Goal: Task Accomplishment & Management: Manage account settings

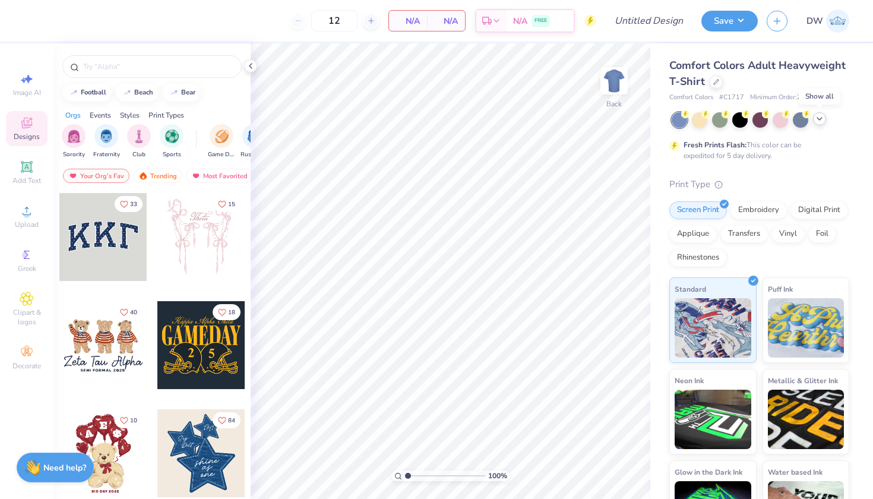
click at [819, 122] on icon at bounding box center [819, 118] width 9 height 9
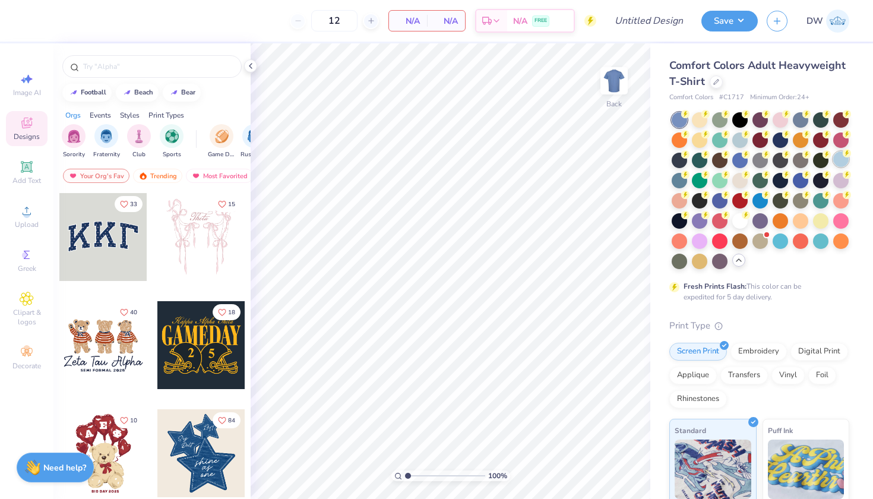
click at [833, 167] on div at bounding box center [840, 158] width 15 height 15
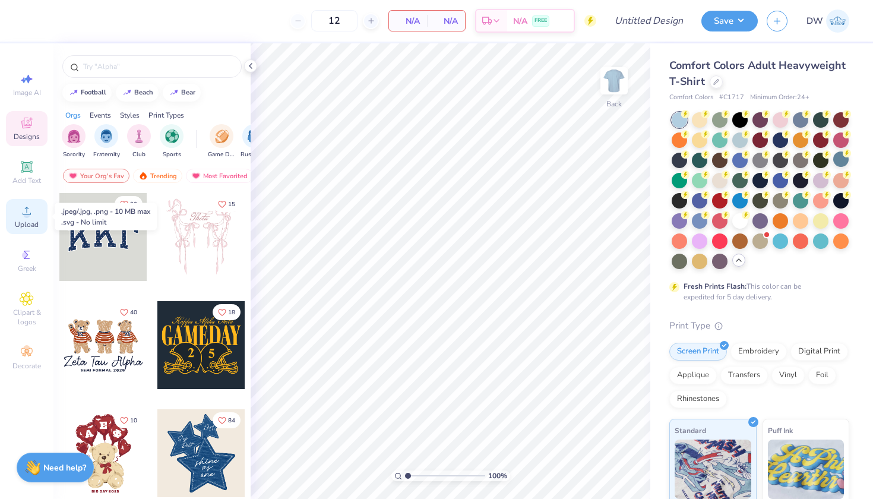
click at [23, 225] on span "Upload" at bounding box center [27, 224] width 24 height 9
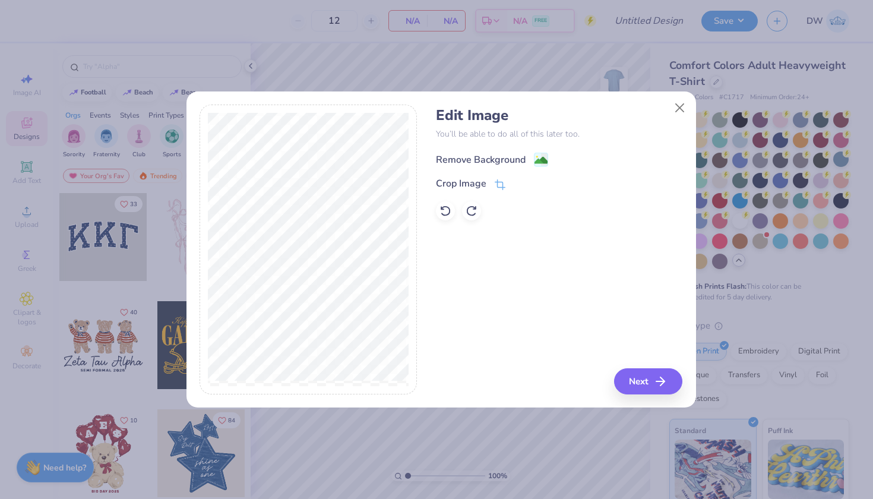
click at [543, 164] on image at bounding box center [540, 160] width 13 height 13
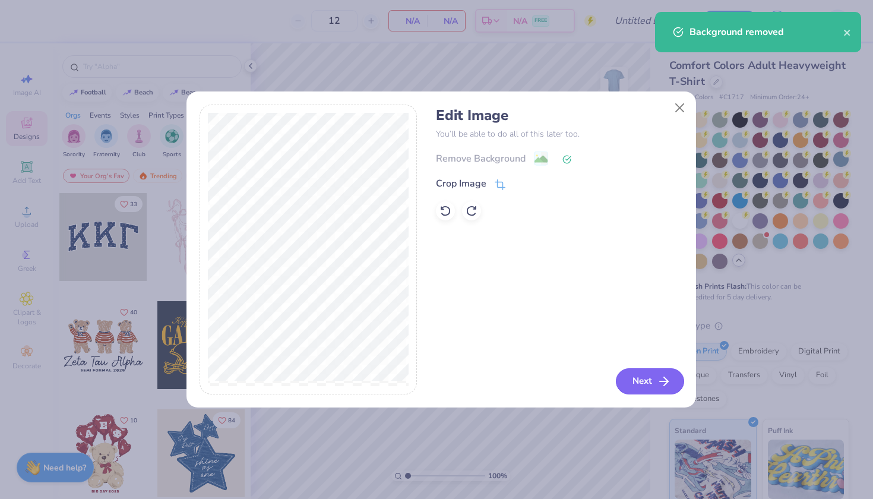
click at [647, 381] on button "Next" at bounding box center [650, 381] width 68 height 26
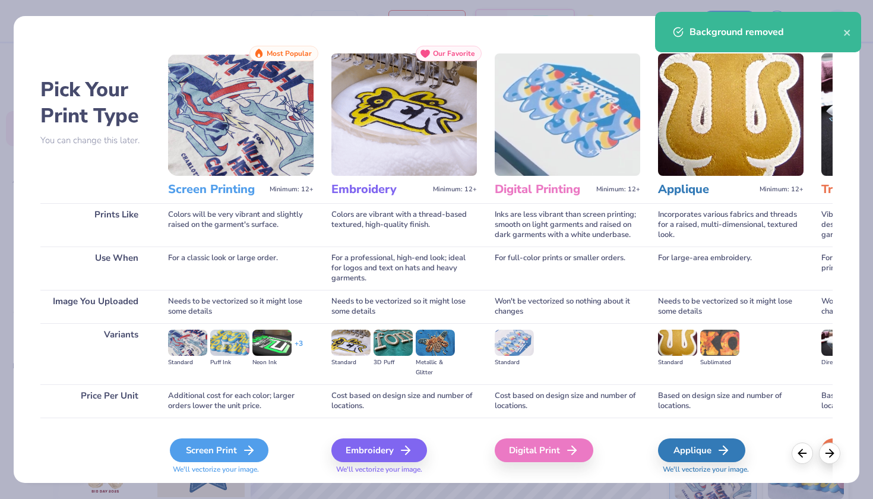
click at [249, 454] on polyline at bounding box center [251, 450] width 4 height 8
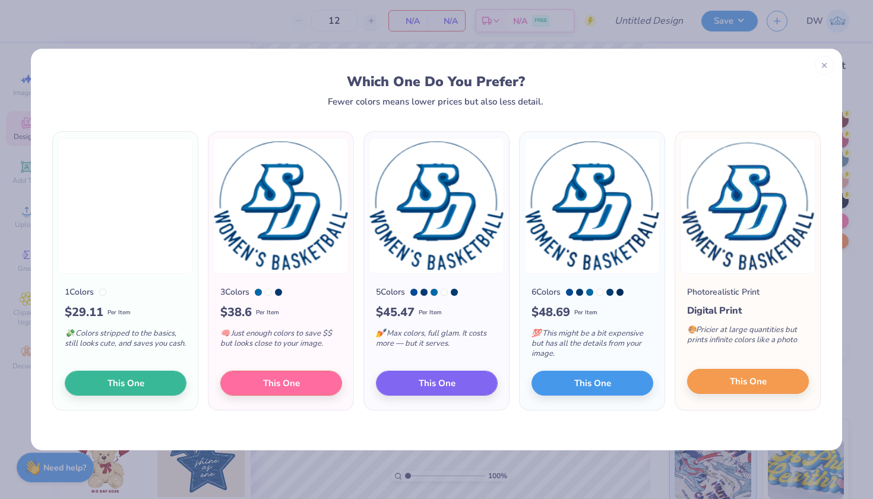
click at [762, 387] on span "This One" at bounding box center [748, 382] width 37 height 14
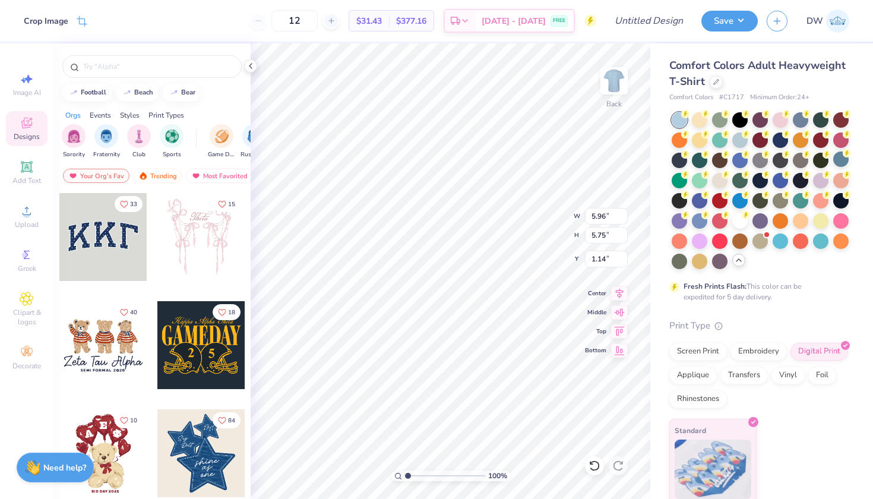
type input "0.50"
type input "3.85"
type input "3.71"
type input "3.00"
click at [39, 306] on div "Clipart & logos" at bounding box center [27, 309] width 42 height 45
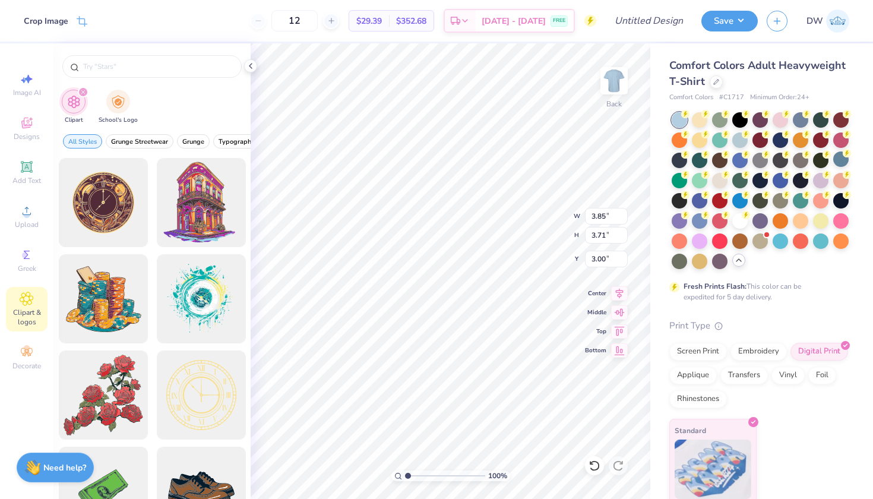
click at [81, 90] on icon "filter for Clipart" at bounding box center [83, 92] width 5 height 5
click at [115, 107] on div "filter for School's Logo" at bounding box center [118, 100] width 24 height 24
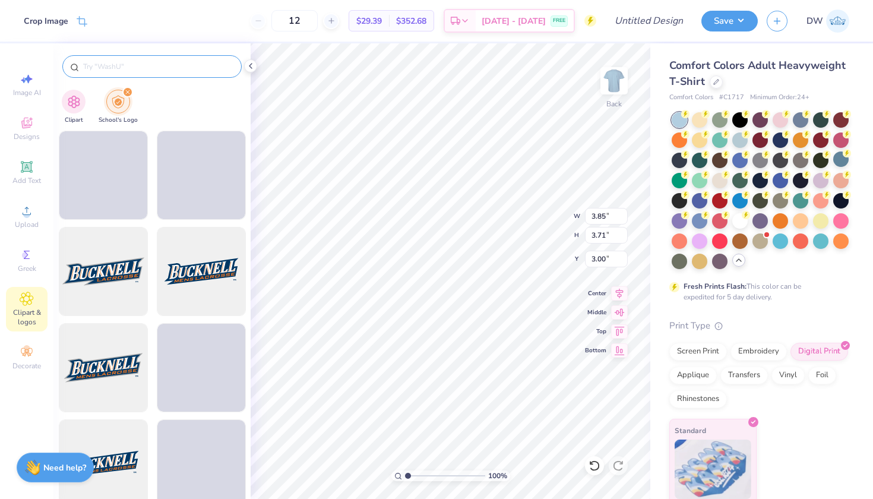
click at [123, 74] on div at bounding box center [151, 66] width 179 height 23
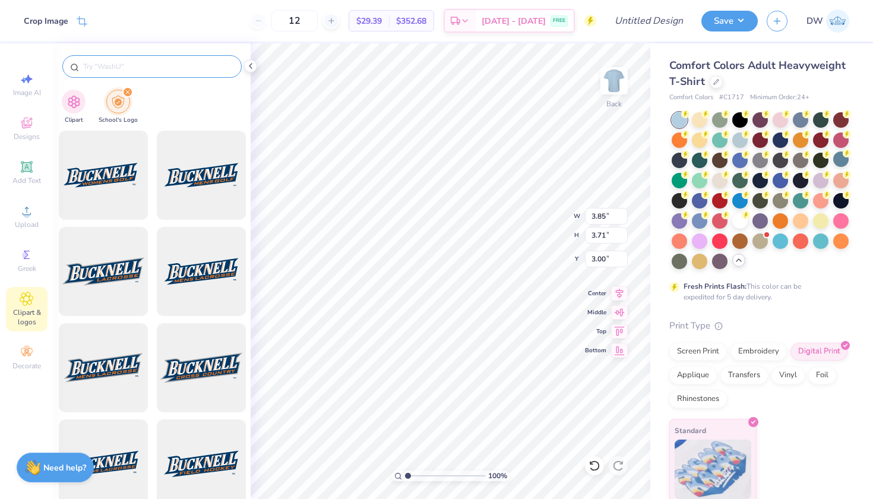
click at [121, 65] on input "text" at bounding box center [158, 67] width 152 height 12
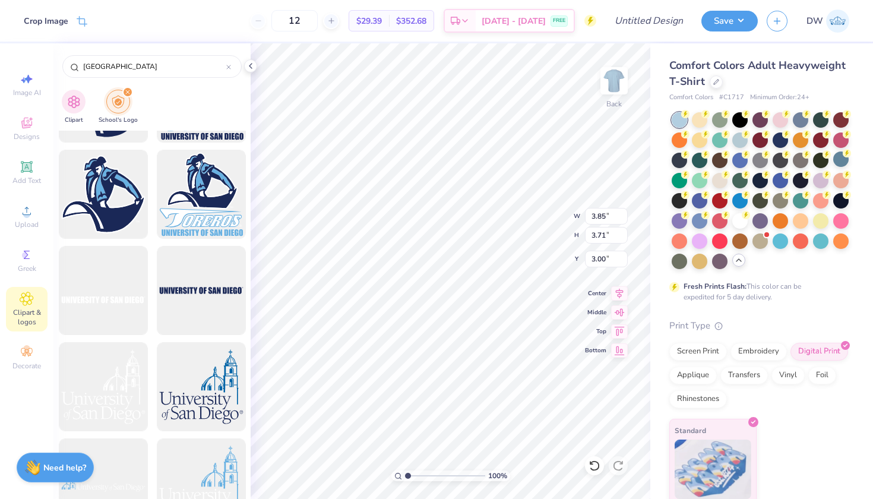
scroll to position [997, 0]
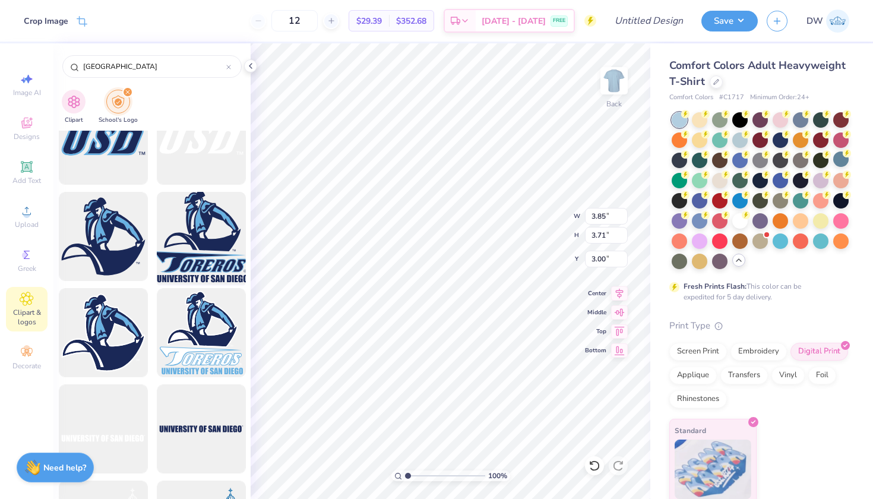
type input "[GEOGRAPHIC_DATA]"
click at [193, 245] on div at bounding box center [201, 237] width 98 height 98
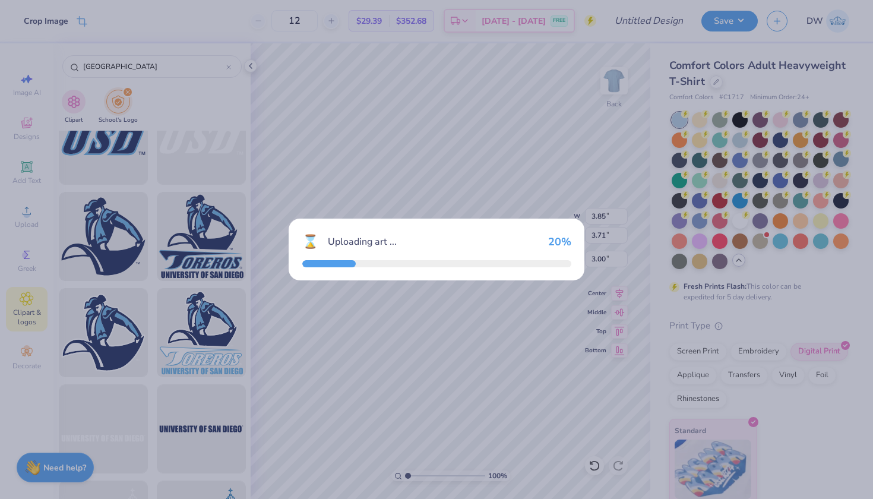
type input "14.17"
type input "14.05"
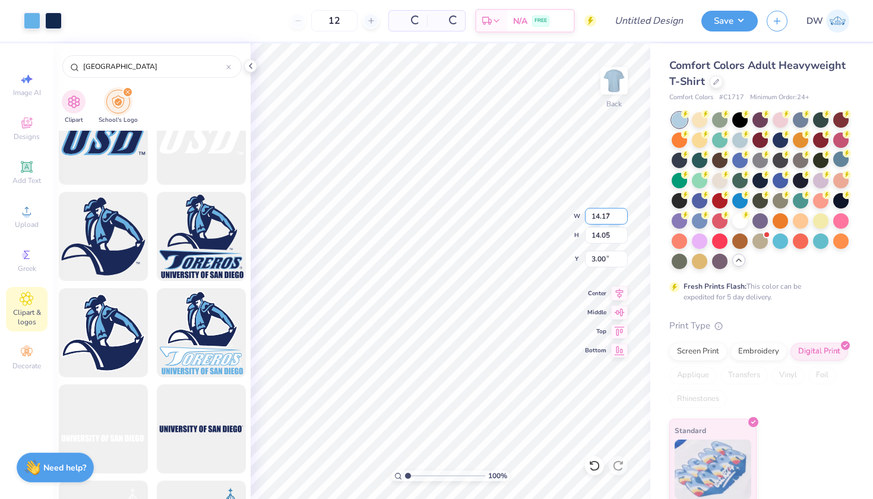
type input "3.87"
type input "3.83"
type input "8.08"
type input "3.85"
type input "3.71"
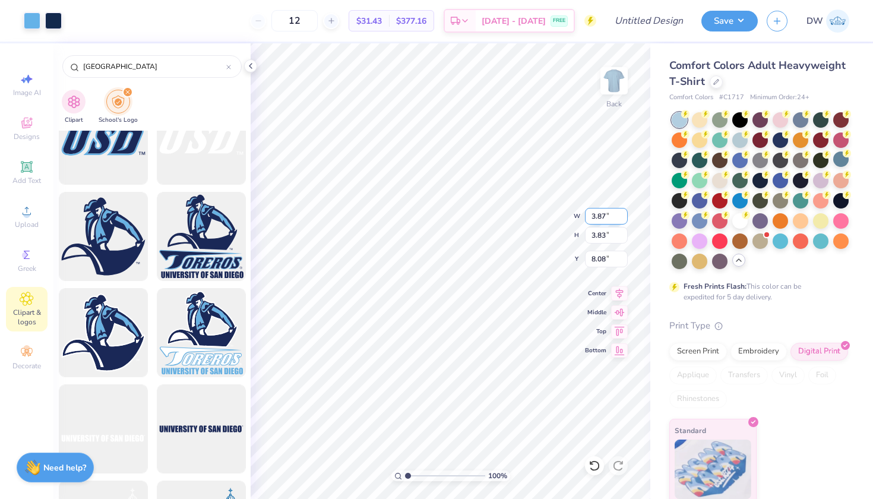
type input "3.00"
type input "4.08"
type input "4.04"
type input "3.72"
type input "3.69"
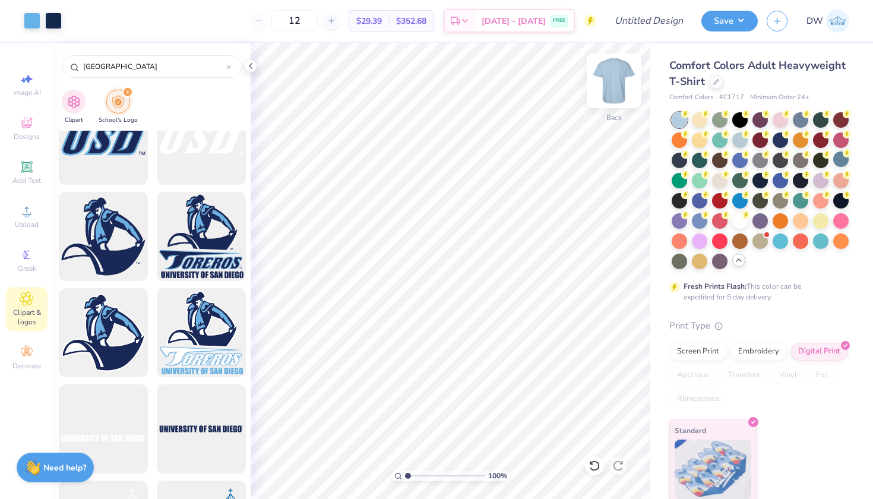
click at [616, 81] on img at bounding box center [613, 80] width 47 height 47
click at [84, 103] on div "filter for Clipart" at bounding box center [74, 100] width 24 height 24
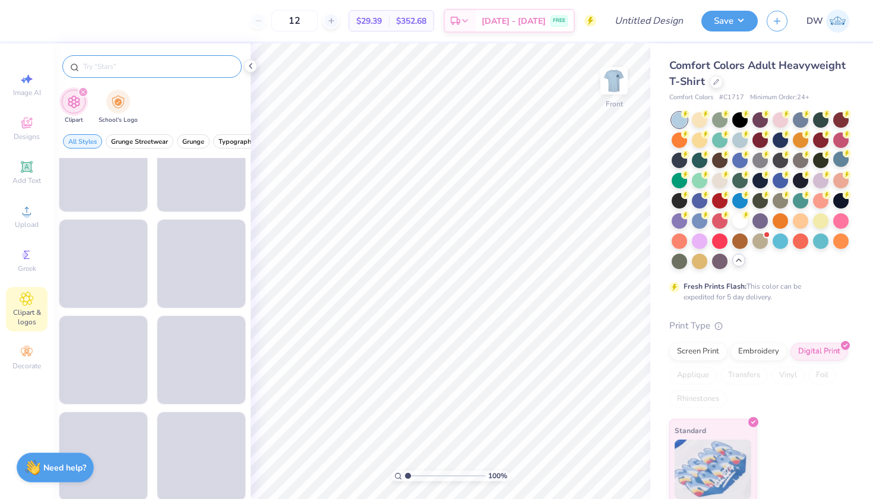
click at [119, 71] on input "text" at bounding box center [158, 67] width 152 height 12
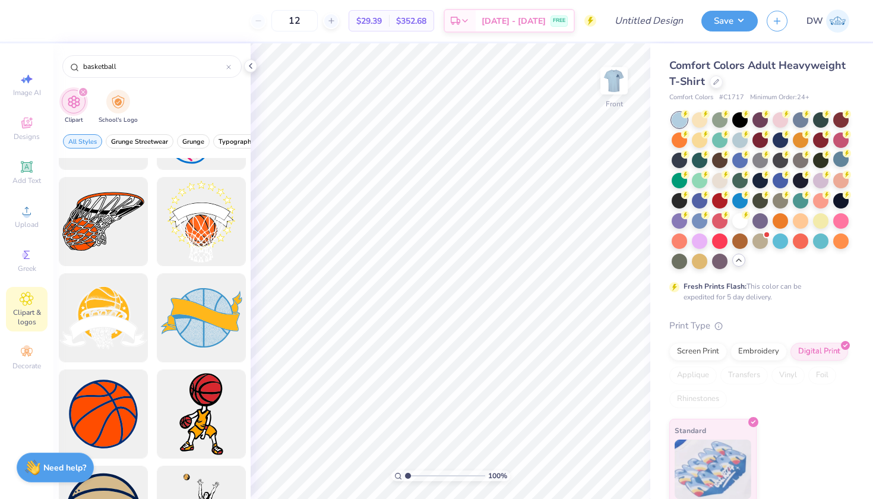
scroll to position [173, 0]
type input "basketball"
click at [198, 225] on div at bounding box center [201, 222] width 98 height 98
click at [53, 21] on div at bounding box center [53, 19] width 17 height 17
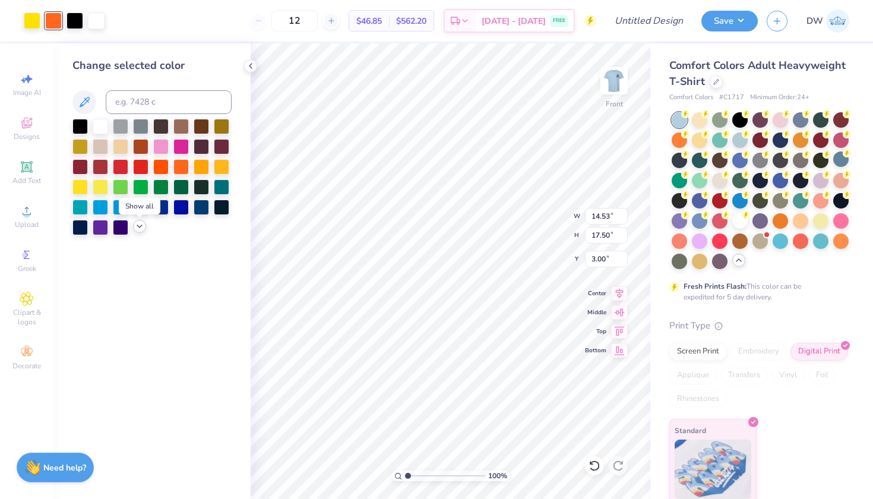
click at [135, 226] on icon at bounding box center [139, 225] width 9 height 9
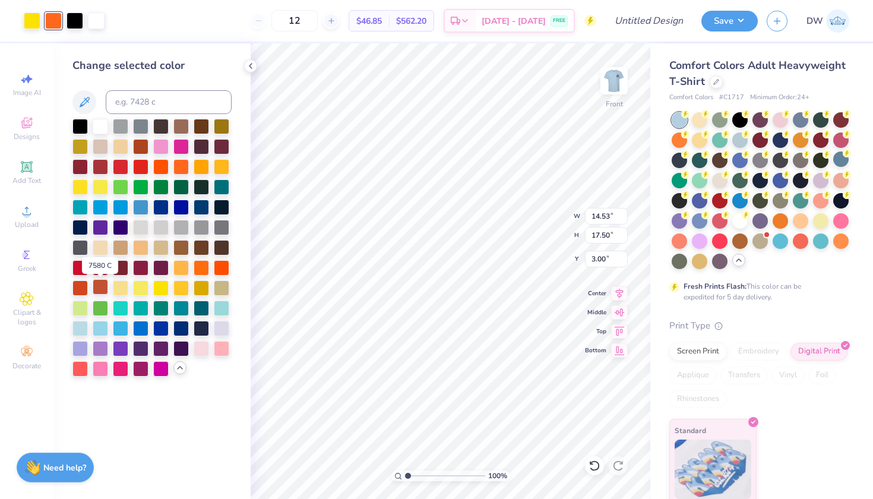
click at [100, 293] on div at bounding box center [100, 286] width 15 height 15
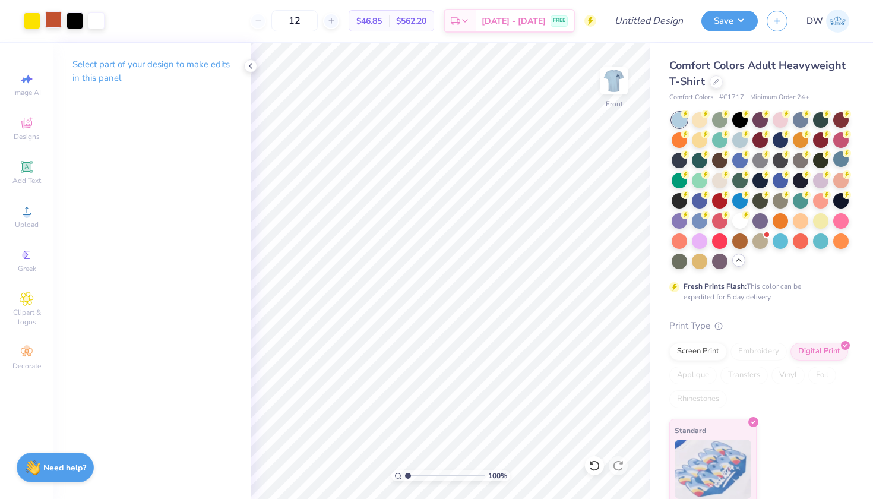
click at [56, 24] on div at bounding box center [53, 19] width 17 height 17
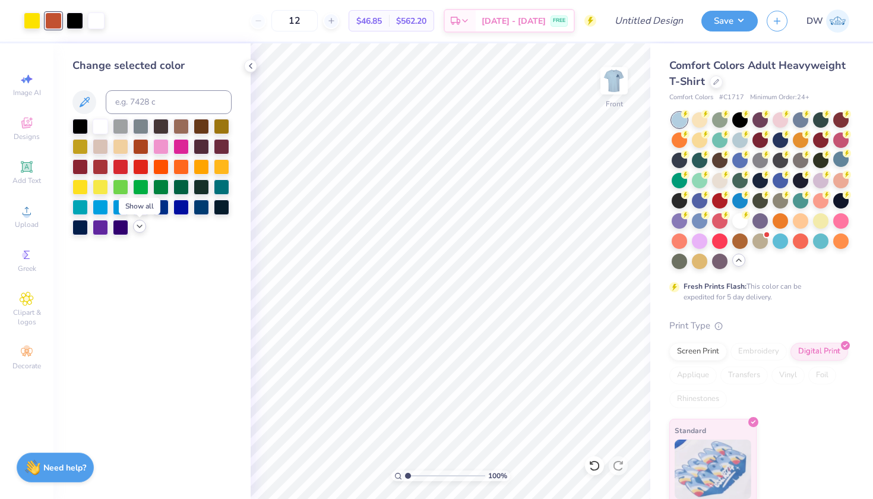
click at [138, 228] on icon at bounding box center [139, 225] width 9 height 9
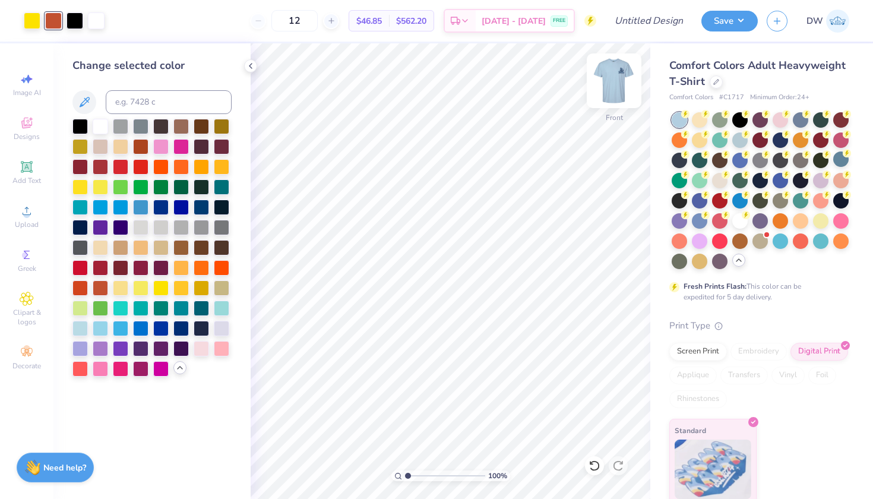
click at [623, 75] on img at bounding box center [613, 80] width 47 height 47
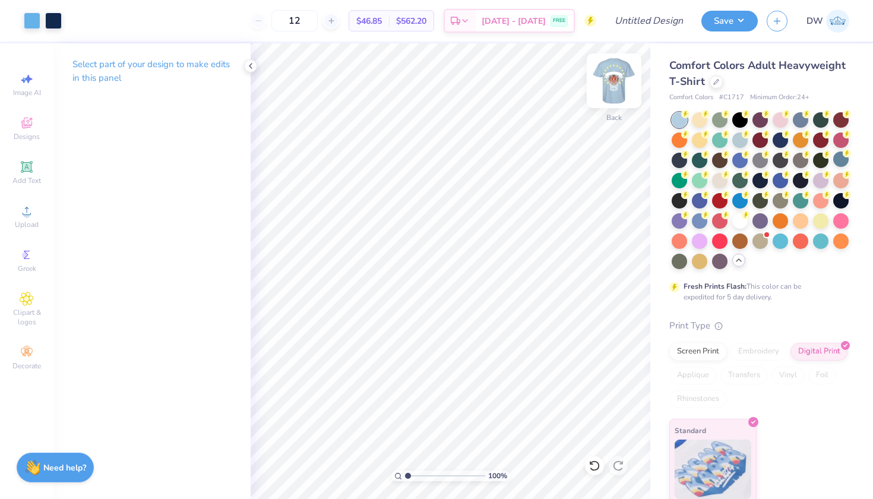
click at [625, 81] on img at bounding box center [613, 80] width 47 height 47
click at [30, 18] on div at bounding box center [32, 19] width 17 height 17
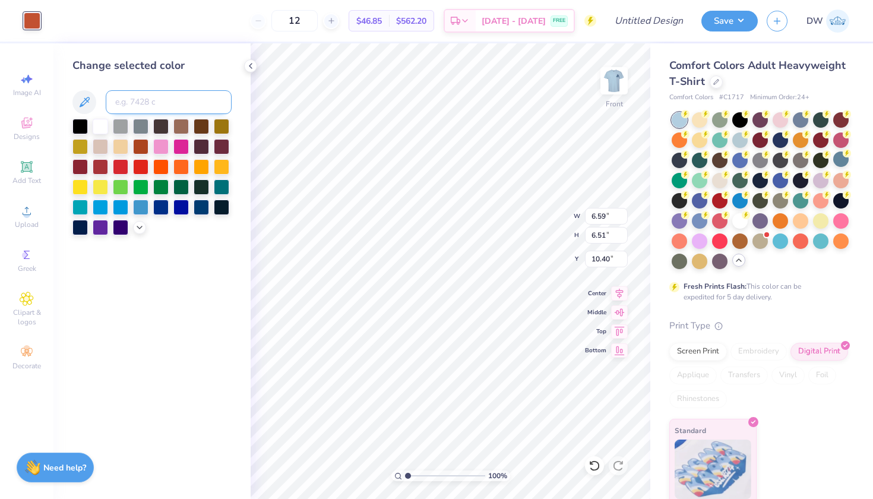
click at [150, 99] on input at bounding box center [169, 102] width 126 height 24
type input "2767"
click at [613, 84] on img at bounding box center [613, 80] width 47 height 47
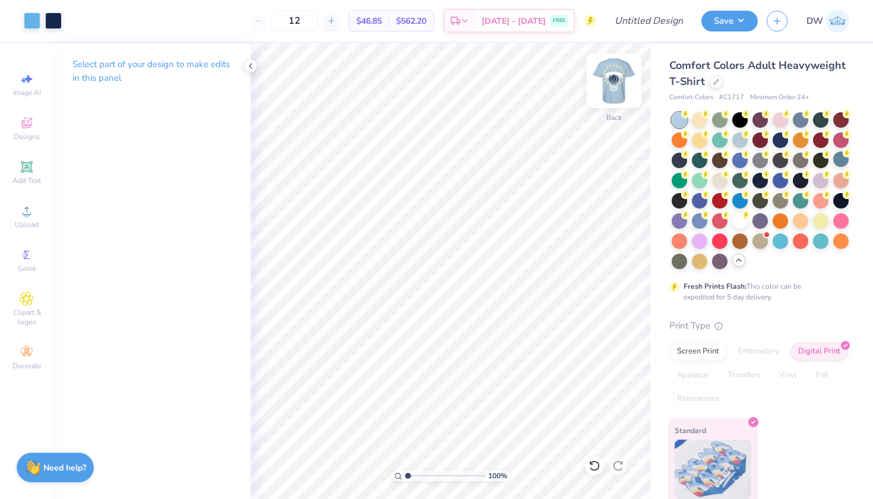
click at [627, 78] on img at bounding box center [613, 80] width 47 height 47
click at [78, 26] on div at bounding box center [74, 19] width 17 height 17
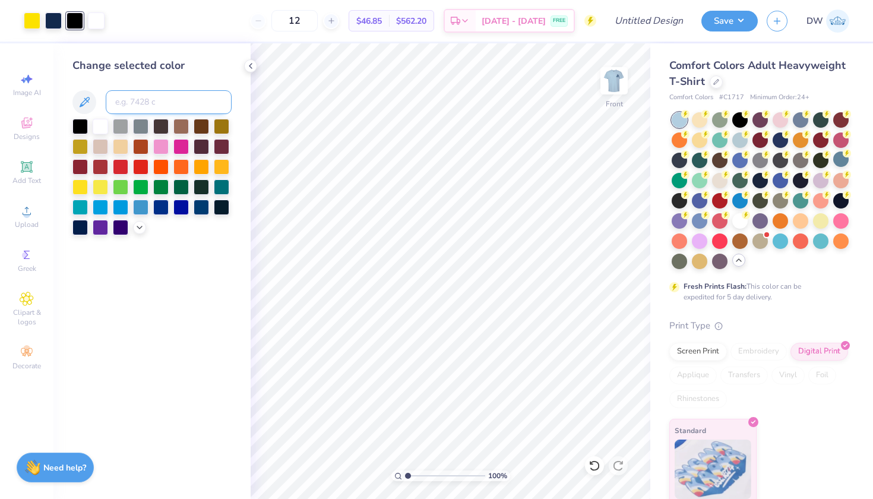
click at [128, 102] on input at bounding box center [169, 102] width 126 height 24
type input "292"
click at [31, 26] on div at bounding box center [32, 19] width 17 height 17
click at [141, 101] on input at bounding box center [169, 102] width 126 height 24
type input "292"
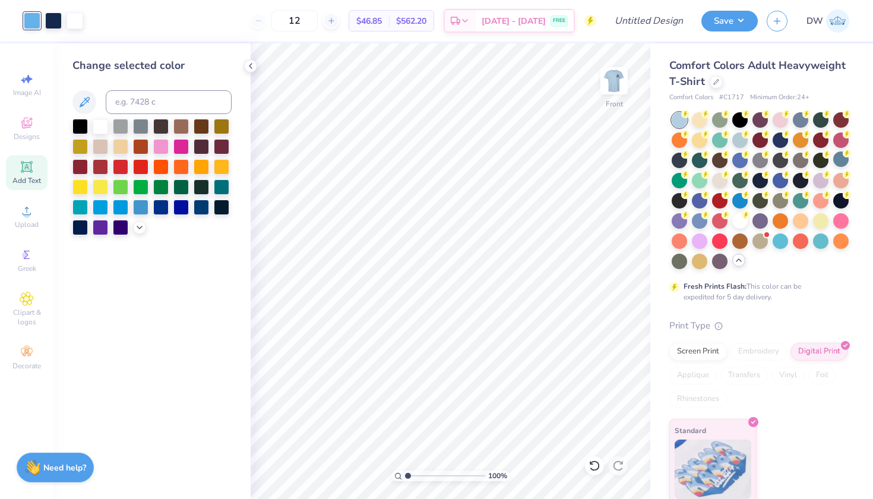
click at [21, 180] on span "Add Text" at bounding box center [26, 180] width 28 height 9
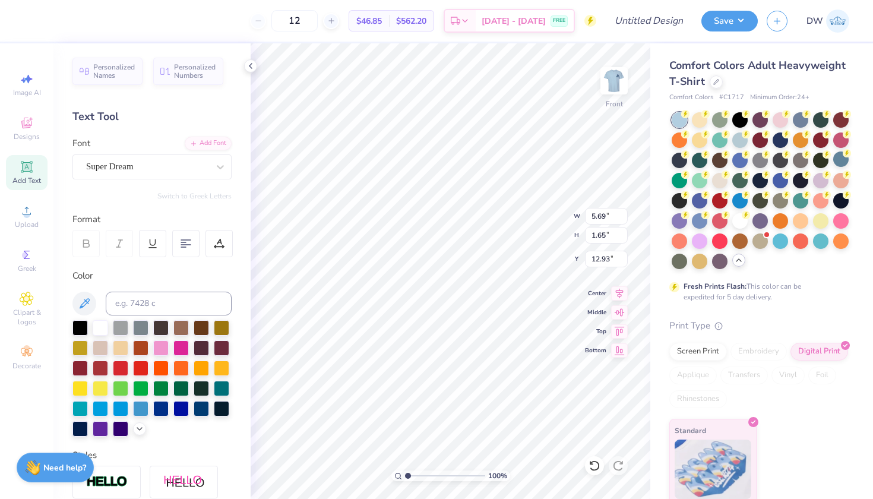
type textarea "T"
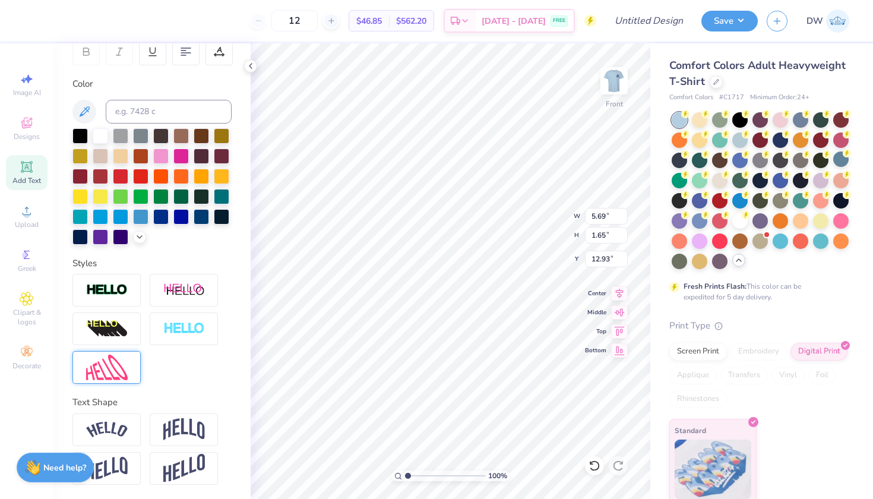
scroll to position [212, 0]
type textarea "USD WOMEN'S BASKETBALL"
click at [173, 431] on img at bounding box center [184, 429] width 42 height 23
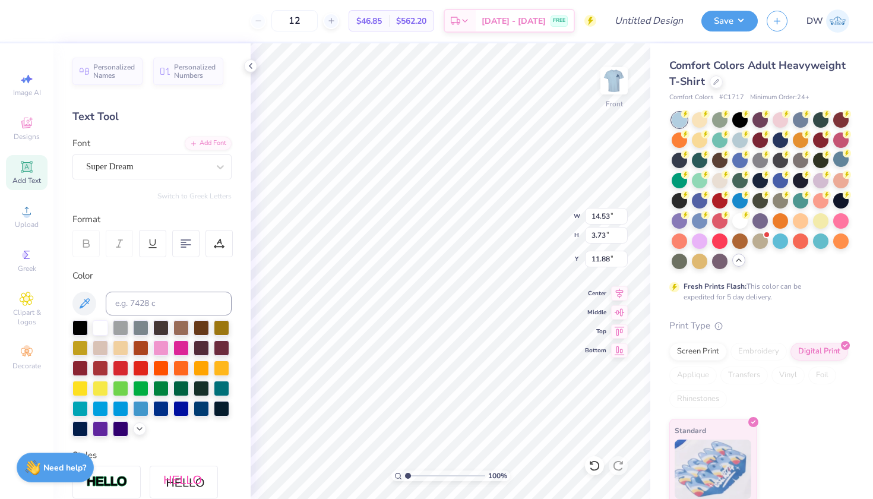
scroll to position [0, 0]
click at [131, 303] on input at bounding box center [169, 304] width 126 height 24
type input "2767"
type input "8.08"
type input "2.08"
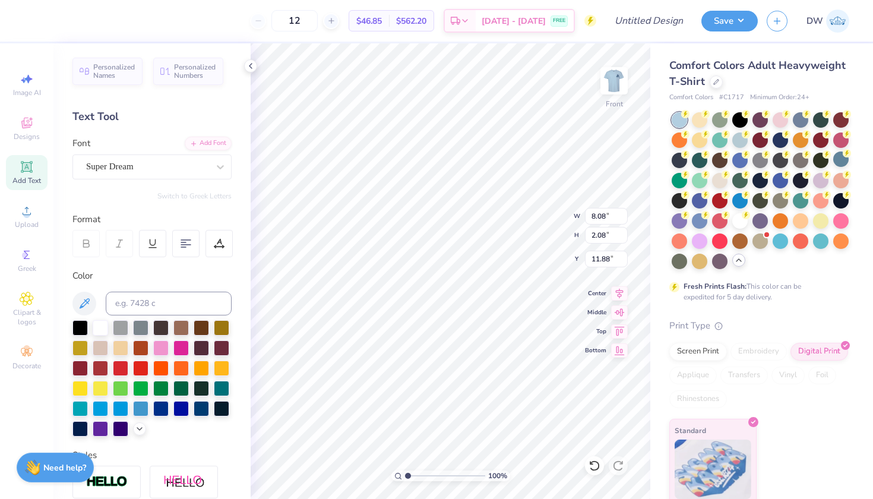
type input "8.33"
type input "9.43"
type input "2.42"
type input "8.37"
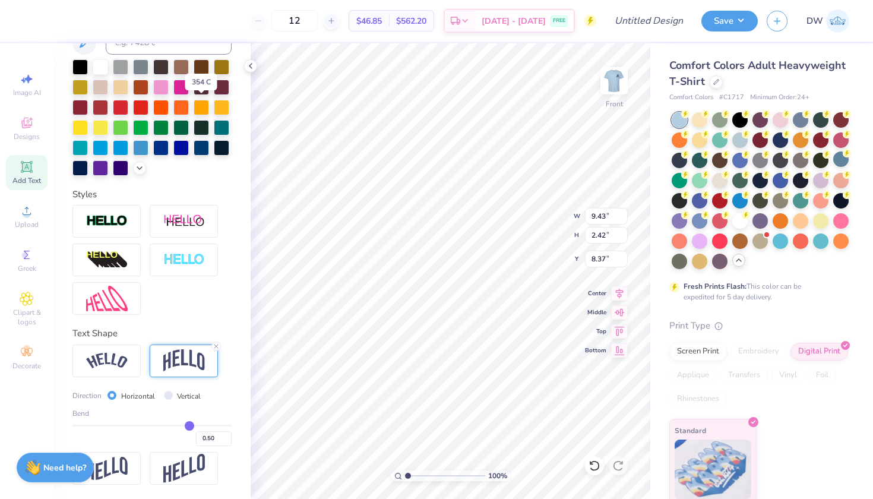
scroll to position [281, 0]
type input "0.47"
type input "0.45"
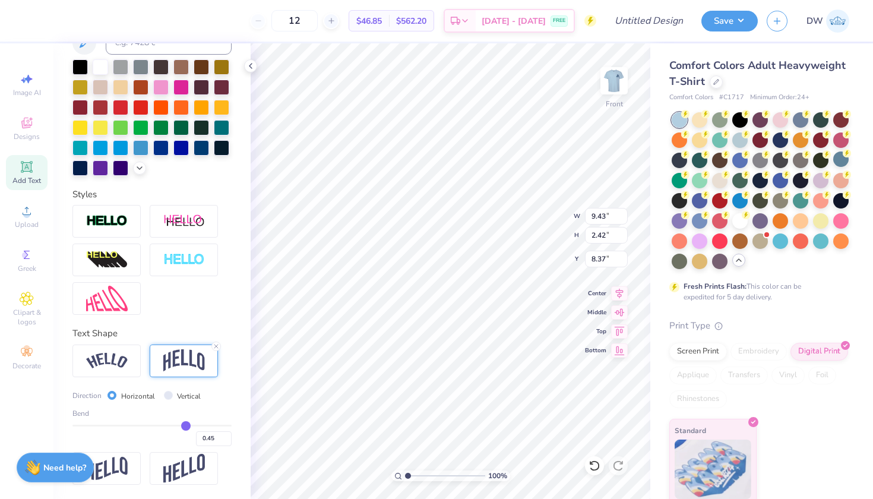
type input "0.44"
type input "0.43"
type input "0.42"
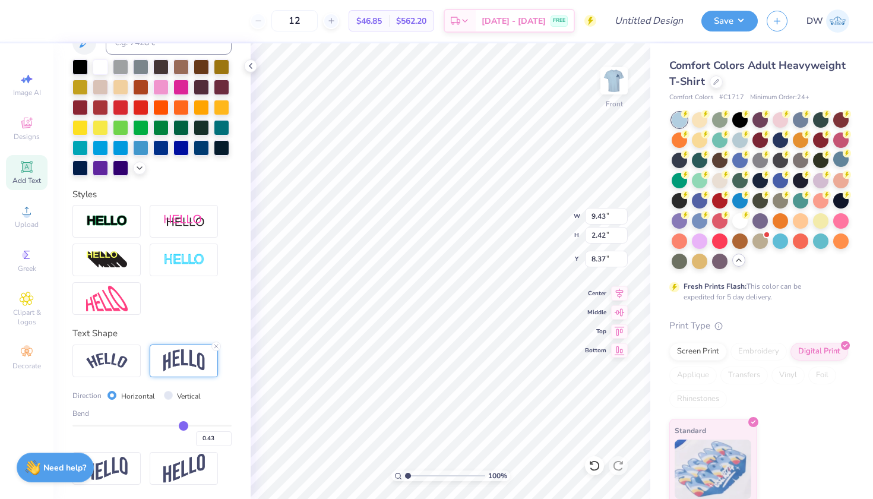
type input "0.42"
type input "0.41"
type input "0.4"
type input "0.40"
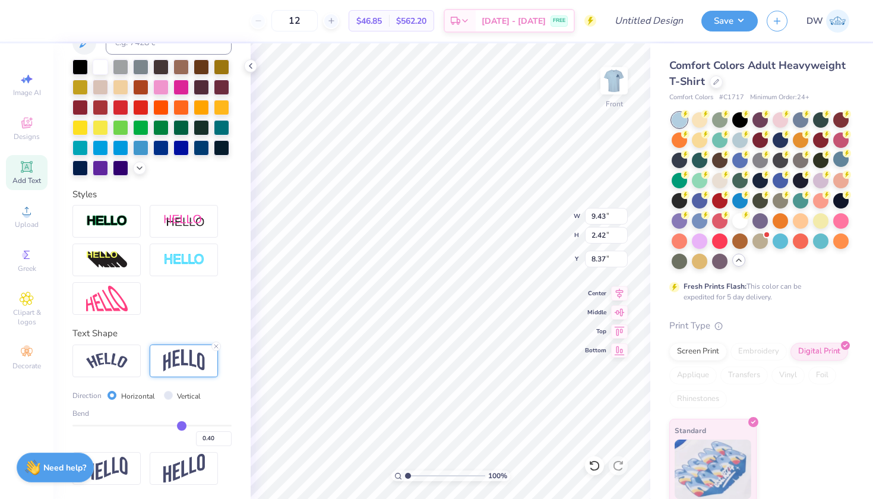
type input "0.39"
type input "0.38"
type input "0.37"
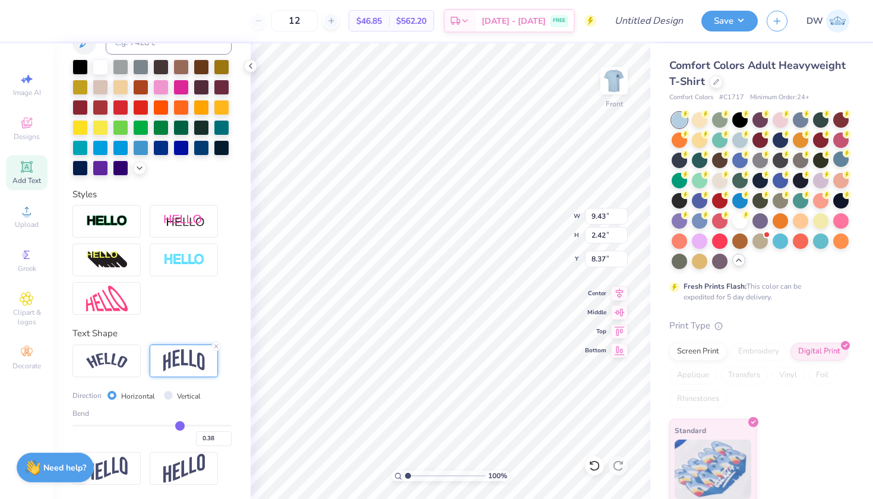
type input "0.37"
type input "0.36"
type input "0.35"
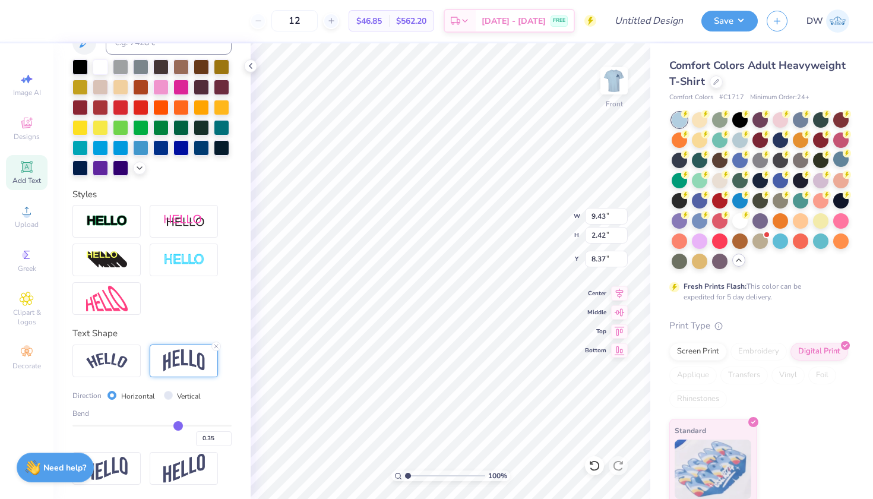
type input "0.34"
type input "0.33"
type input "0.32"
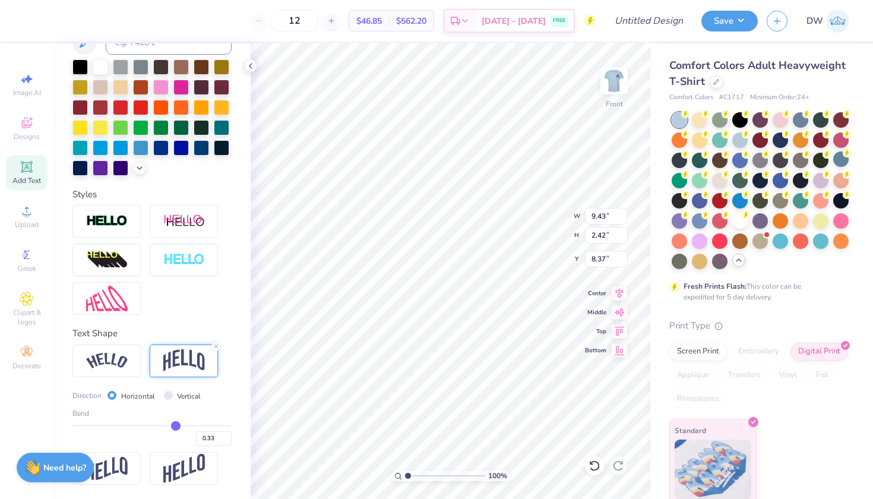
type input "0.32"
type input "0.31"
type input "0.3"
type input "0.30"
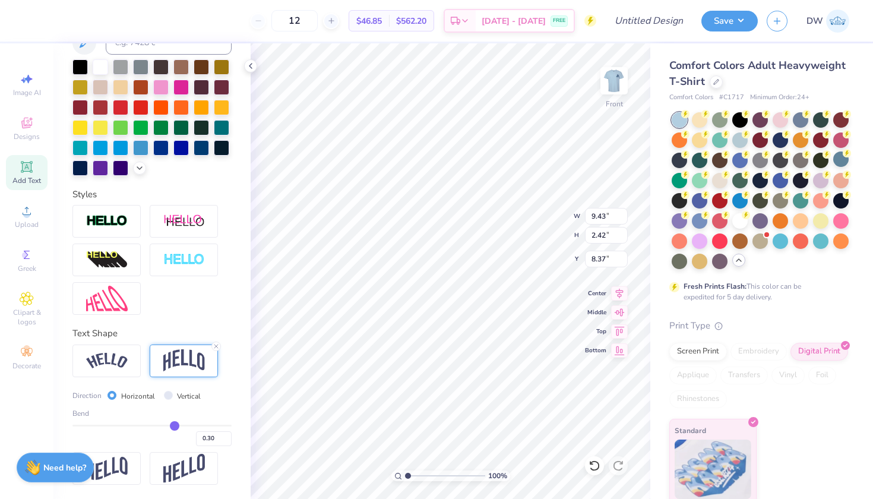
type input "0.29"
drag, startPoint x: 182, startPoint y: 425, endPoint x: 168, endPoint y: 425, distance: 14.2
type input "0.29"
click at [168, 425] on input "range" at bounding box center [151, 426] width 159 height 2
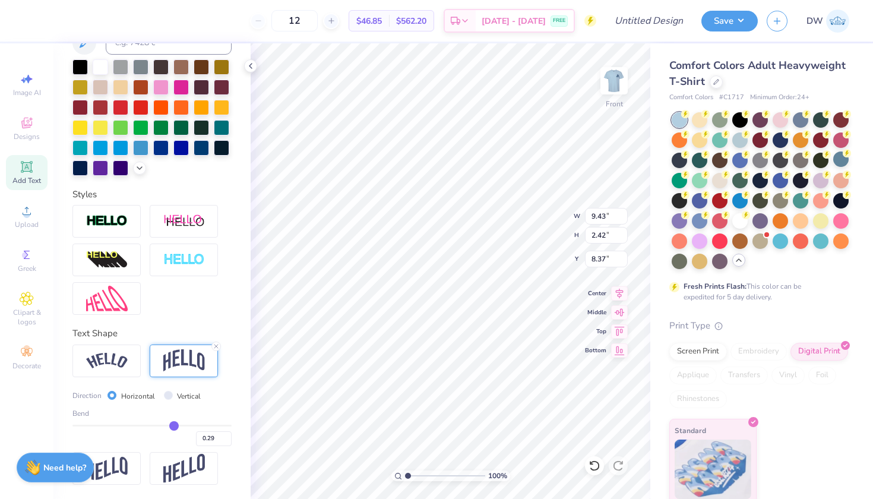
type input "1.58"
type input "8.79"
type input "8.58"
click at [615, 93] on img at bounding box center [613, 80] width 47 height 47
drag, startPoint x: 332, startPoint y: 20, endPoint x: 313, endPoint y: 18, distance: 19.6
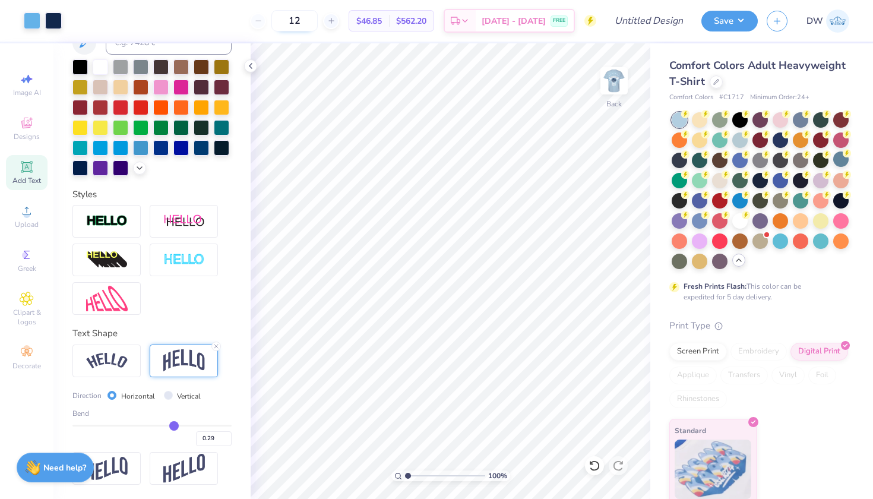
click at [313, 18] on input "12" at bounding box center [294, 20] width 46 height 21
type input "50"
click at [645, 17] on input "Design Title" at bounding box center [663, 21] width 58 height 24
type input "Women's BBall D1"
click at [717, 26] on button "Save" at bounding box center [729, 19] width 56 height 21
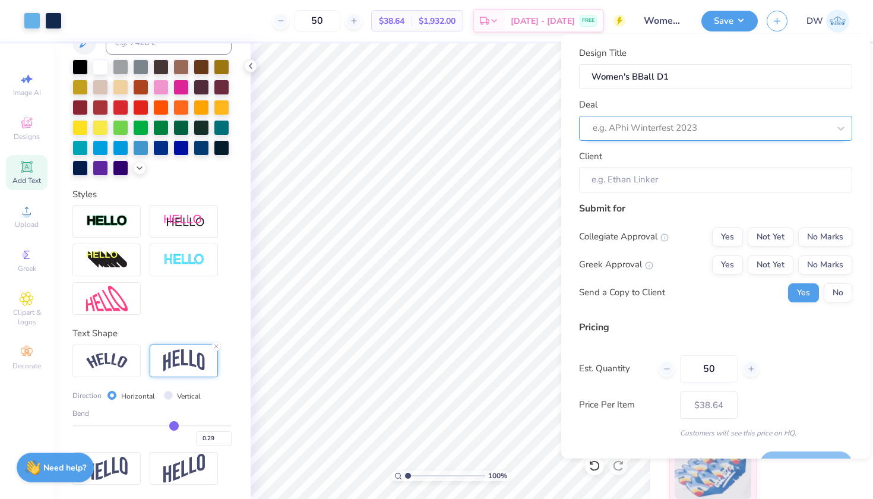
click at [723, 130] on div at bounding box center [711, 128] width 236 height 16
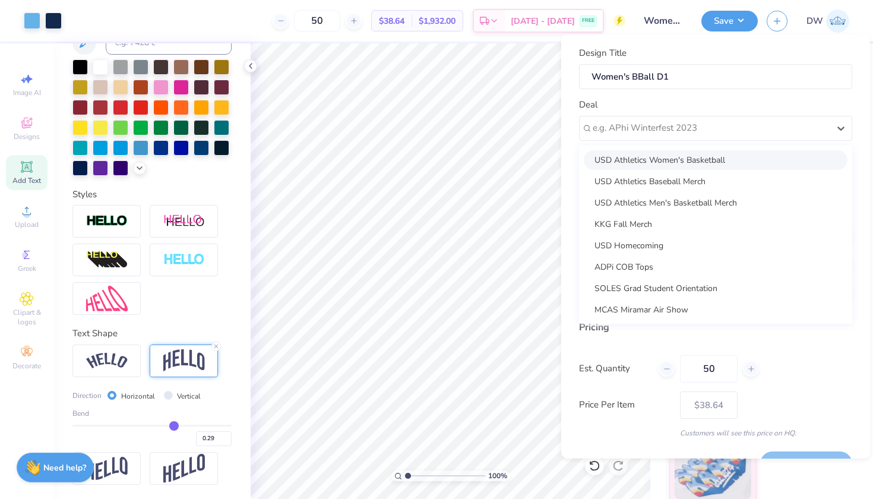
click at [706, 164] on div "USD Athletics Women's Basketball" at bounding box center [716, 160] width 264 height 20
type input "[PERSON_NAME]"
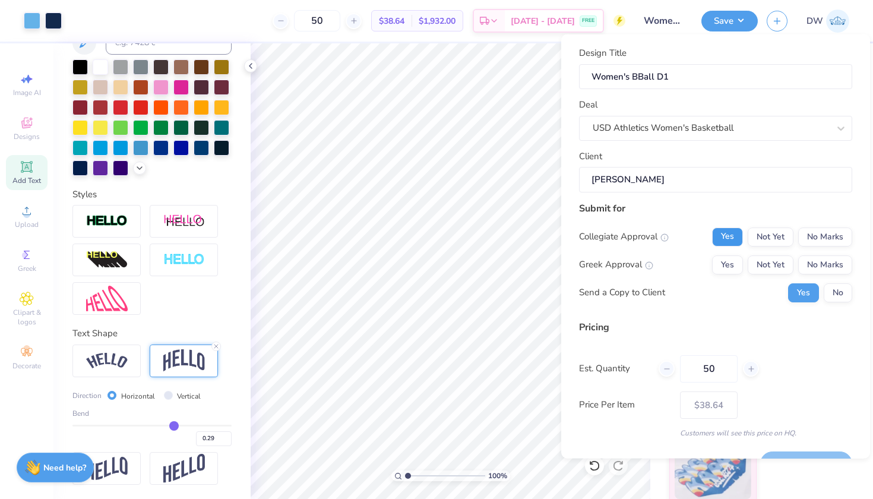
click at [717, 237] on button "Yes" at bounding box center [727, 236] width 31 height 19
click at [826, 263] on button "No Marks" at bounding box center [825, 264] width 54 height 19
click at [829, 287] on button "No" at bounding box center [837, 292] width 28 height 19
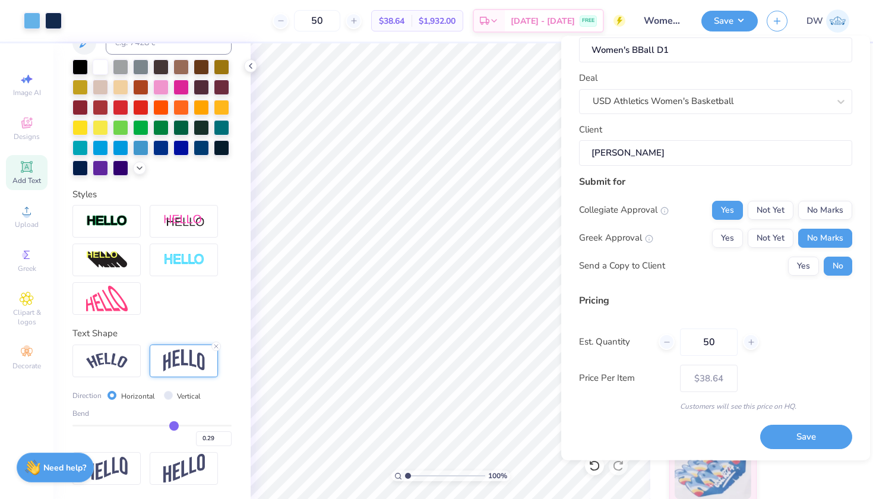
scroll to position [27, 0]
click at [784, 436] on button "Save" at bounding box center [806, 438] width 92 height 24
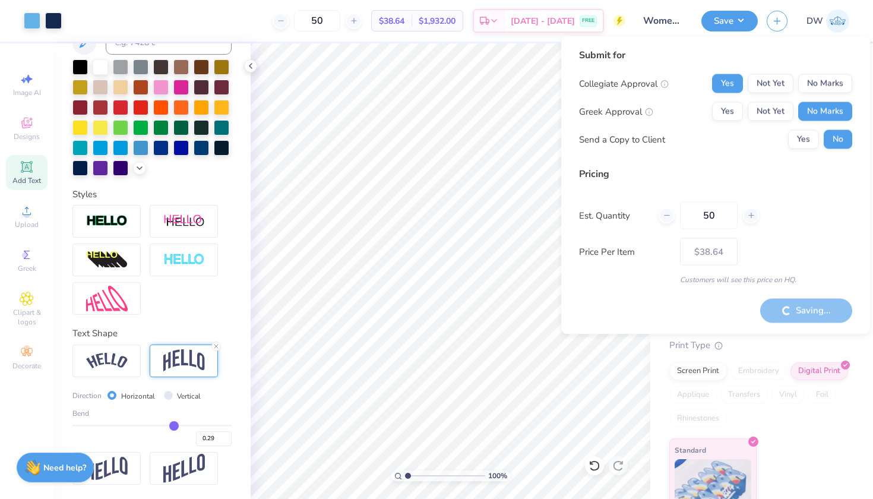
type input "– –"
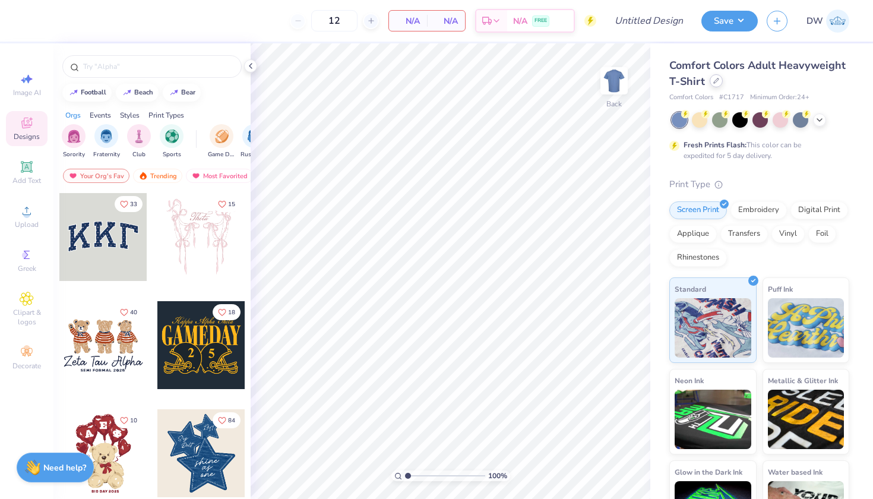
click at [719, 83] on icon at bounding box center [716, 81] width 6 height 6
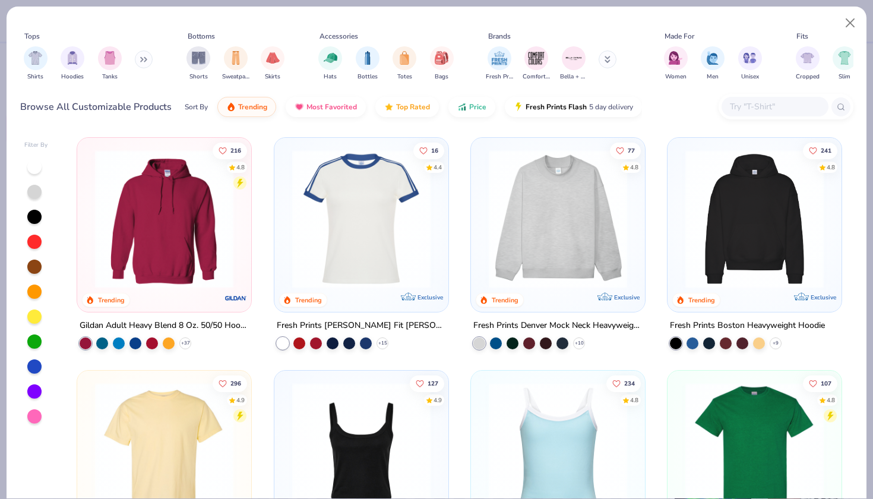
click at [138, 58] on button at bounding box center [144, 59] width 18 height 18
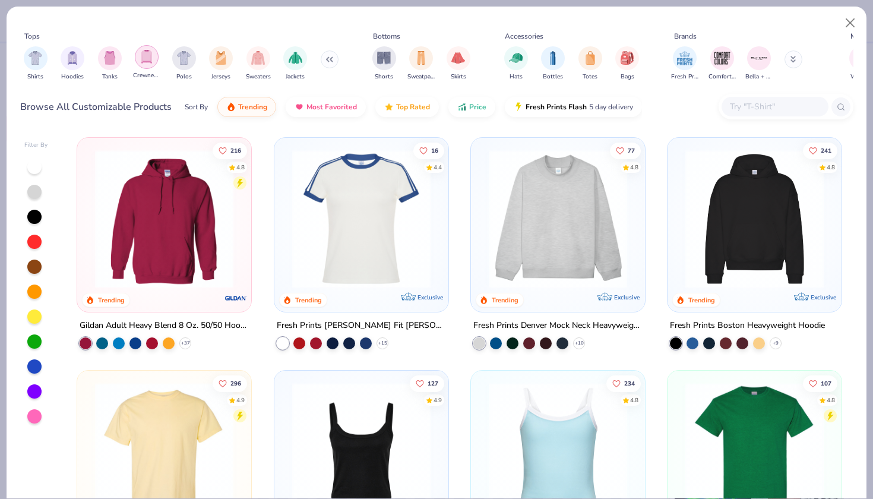
click at [153, 65] on div "filter for Crewnecks" at bounding box center [147, 57] width 24 height 24
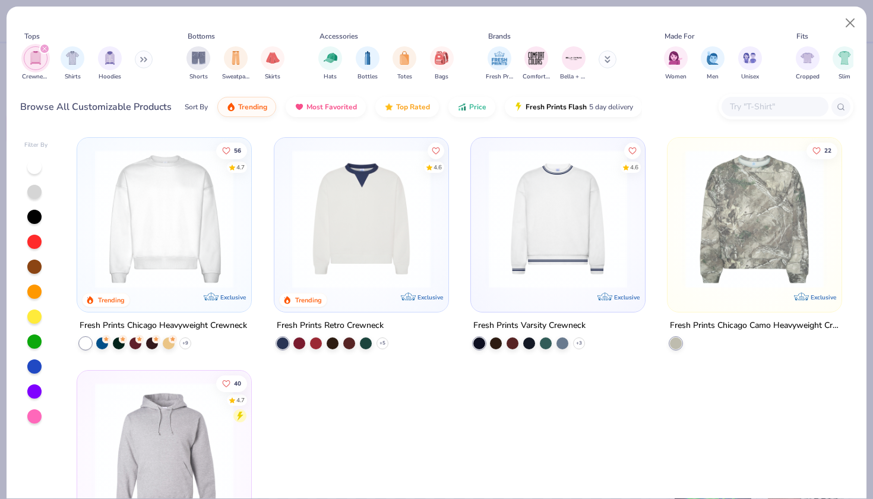
click at [380, 227] on img at bounding box center [361, 219] width 150 height 138
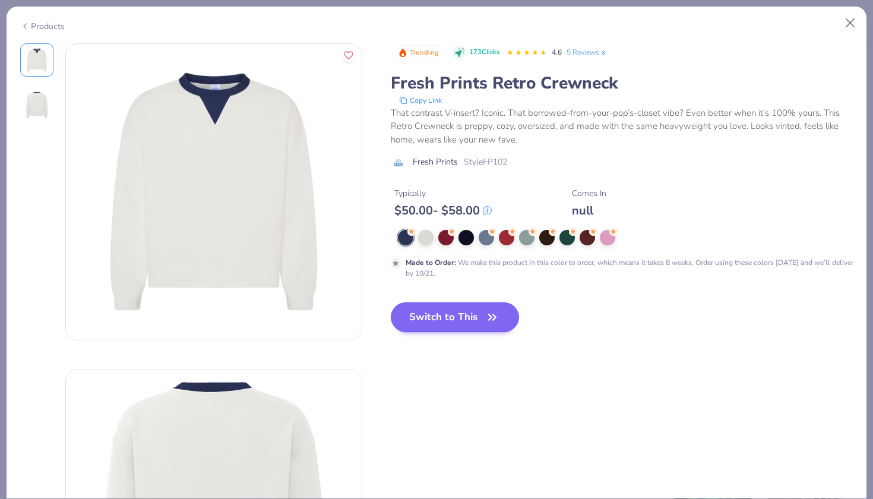
click at [467, 314] on button "Switch to This" at bounding box center [455, 317] width 129 height 30
type input "50"
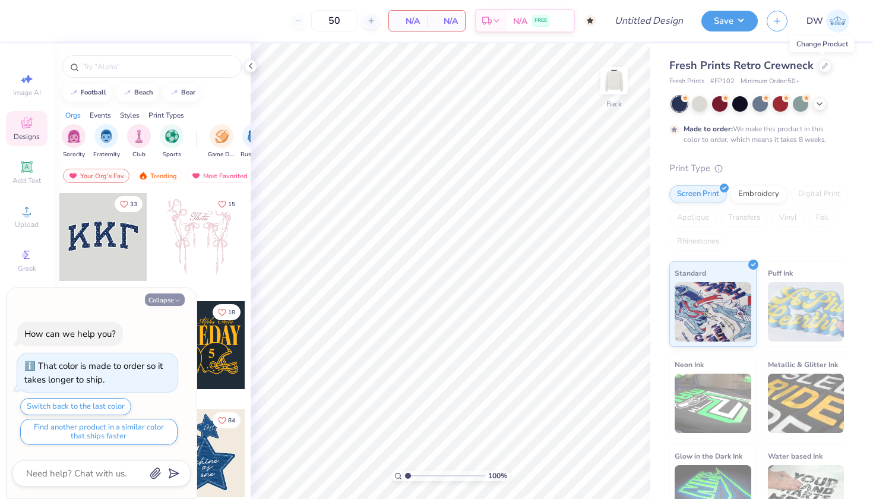
click at [161, 303] on button "Collapse" at bounding box center [165, 299] width 40 height 12
type textarea "x"
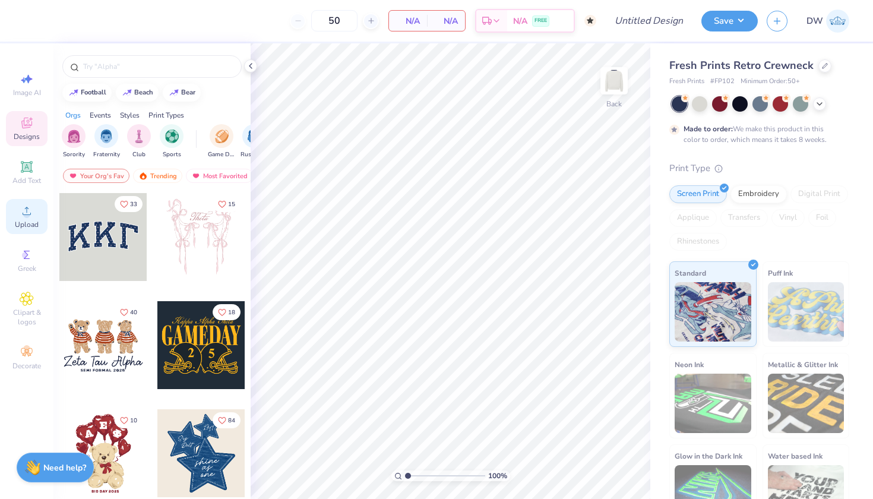
click at [22, 207] on icon at bounding box center [27, 211] width 14 height 14
click at [30, 298] on icon at bounding box center [27, 299] width 14 height 14
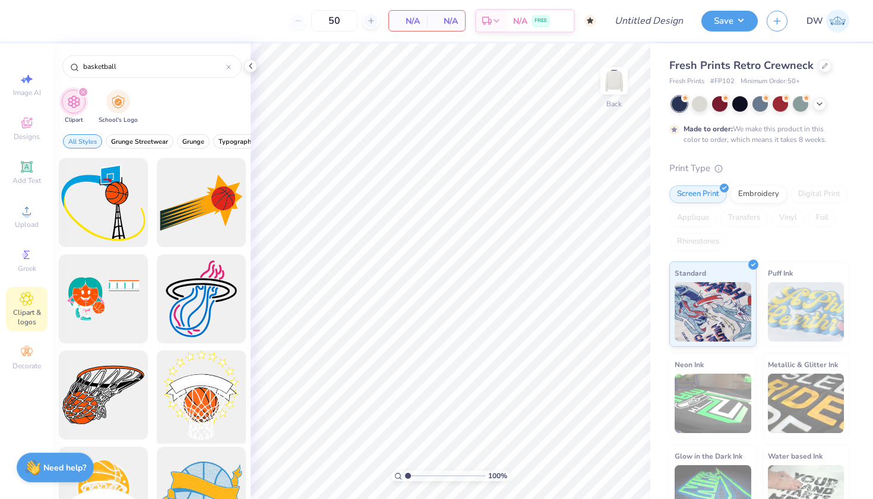
type input "basketball"
click at [197, 389] on div at bounding box center [201, 395] width 98 height 98
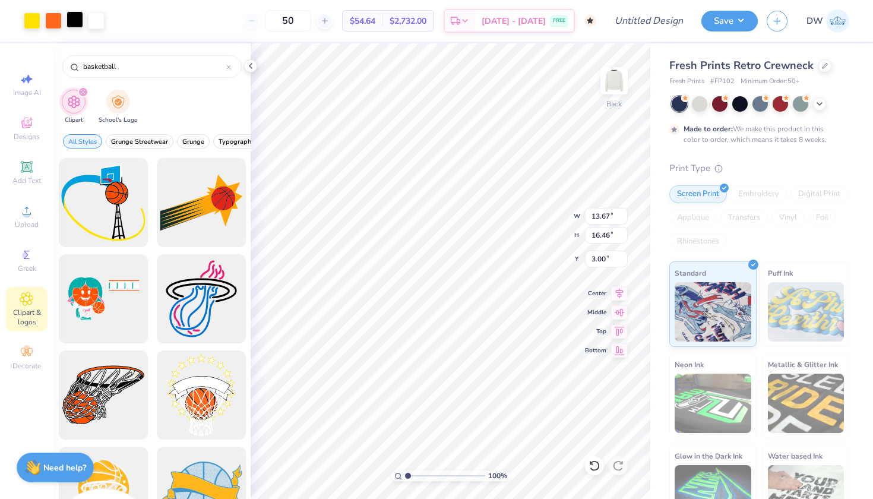
click at [74, 20] on div at bounding box center [74, 19] width 17 height 17
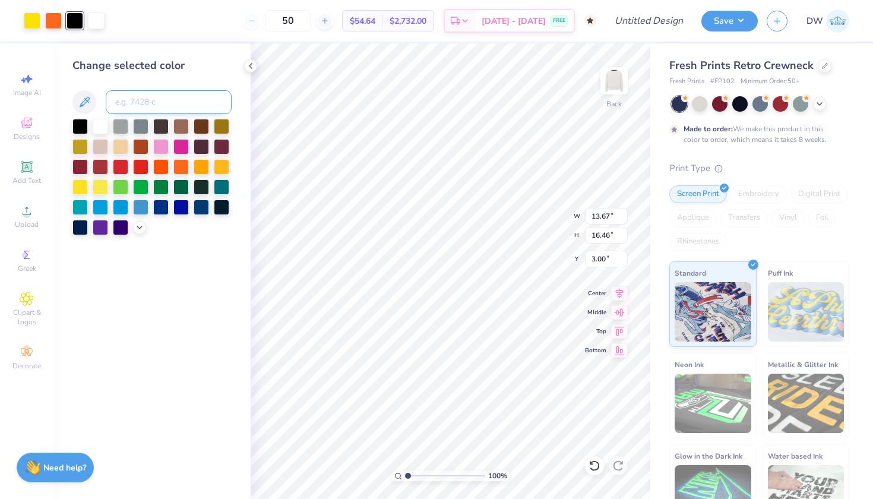
click at [151, 111] on input at bounding box center [169, 102] width 126 height 24
type input "2"
type input "292"
click at [52, 21] on div at bounding box center [53, 19] width 17 height 17
click at [155, 99] on input at bounding box center [169, 102] width 126 height 24
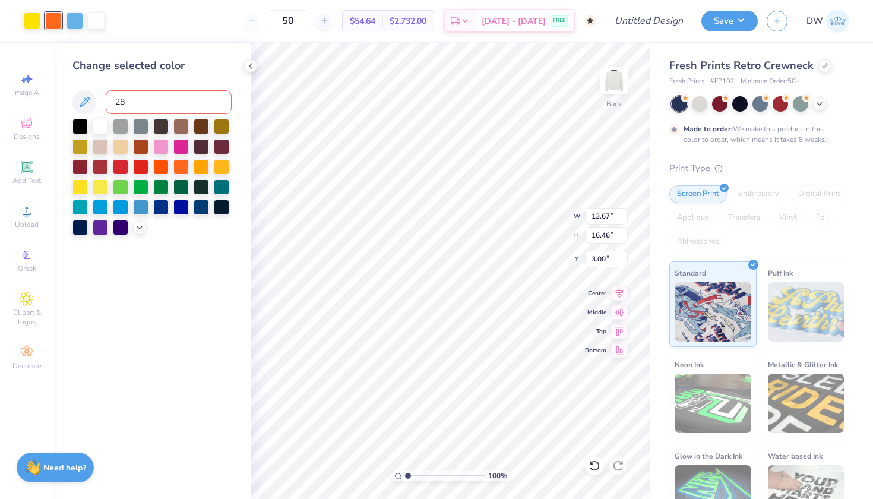
type input "281"
click at [28, 20] on div at bounding box center [32, 19] width 17 height 17
click at [142, 102] on input at bounding box center [169, 102] width 126 height 24
type input "292"
click at [42, 173] on div "Add Text" at bounding box center [27, 172] width 42 height 35
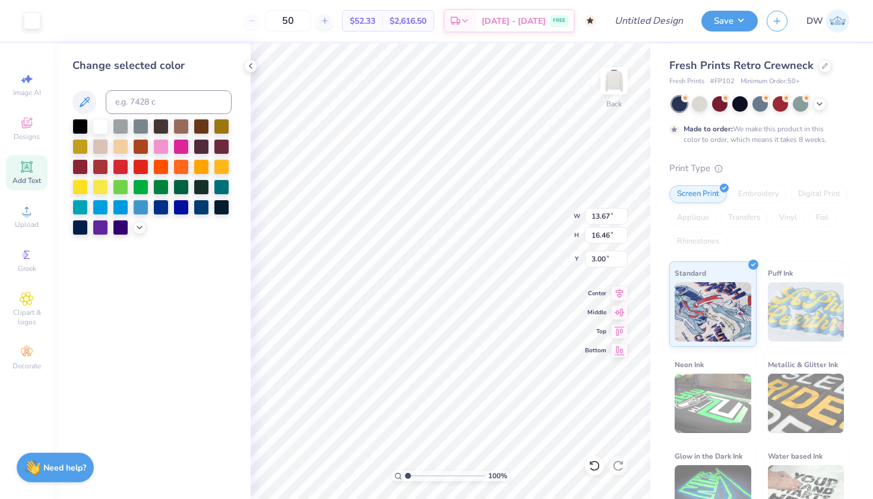
type input "7.26"
type input "2.10"
type input "8.95"
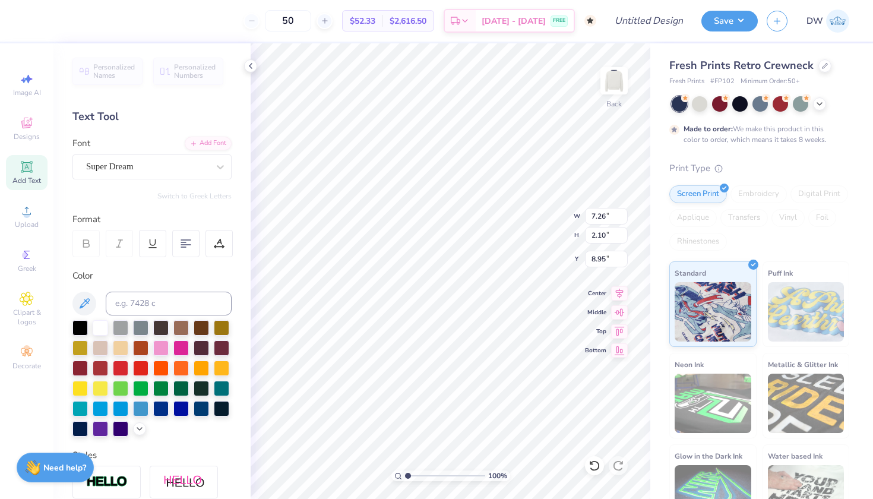
type textarea "T"
type textarea "USD MEN'S BASKETBALL"
click at [209, 303] on input at bounding box center [169, 304] width 126 height 24
type input "292C"
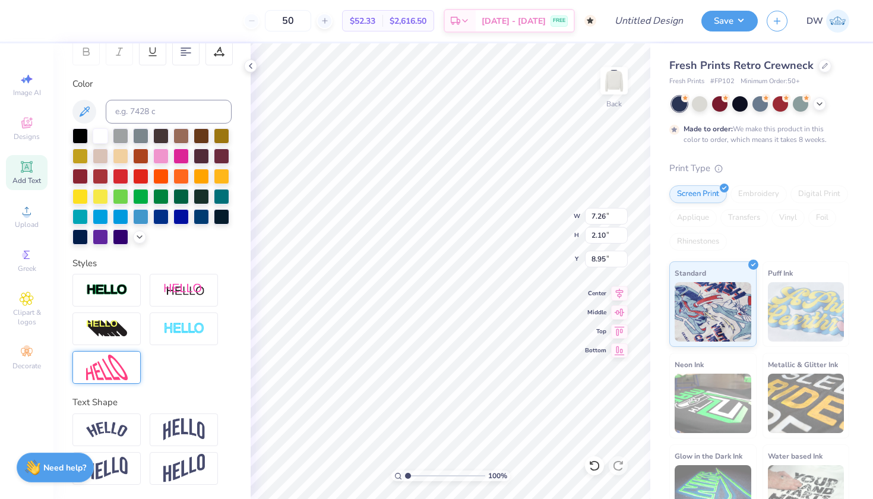
scroll to position [212, 0]
click at [174, 425] on img at bounding box center [184, 429] width 42 height 23
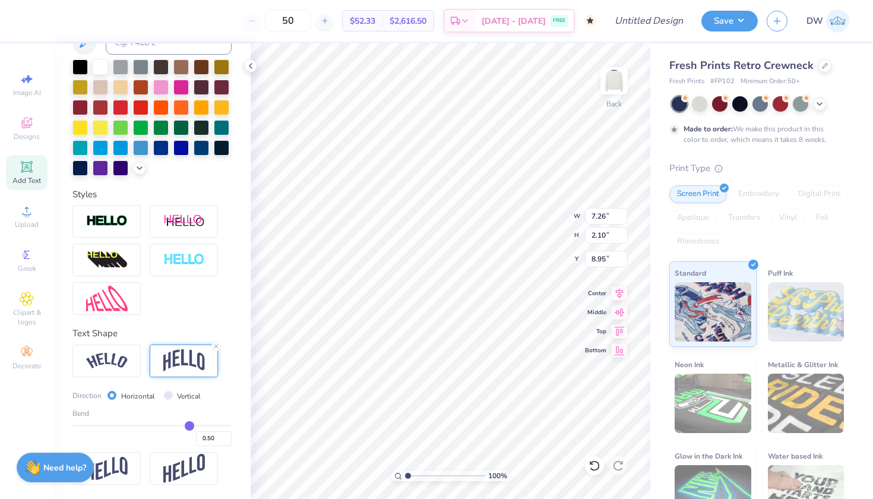
scroll to position [281, 0]
type input "0.54"
type input "0.53"
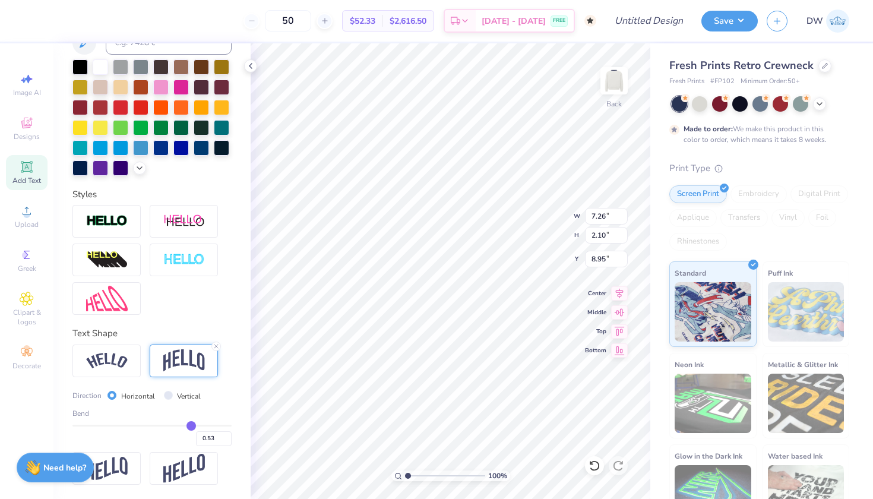
type input "0.51"
type input "0.49"
type input "0.48"
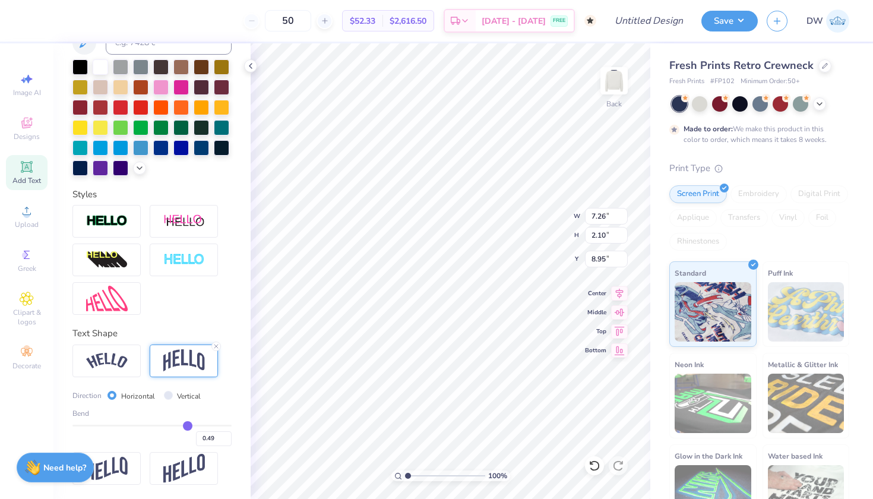
type input "0.48"
type input "0.46"
type input "0.44"
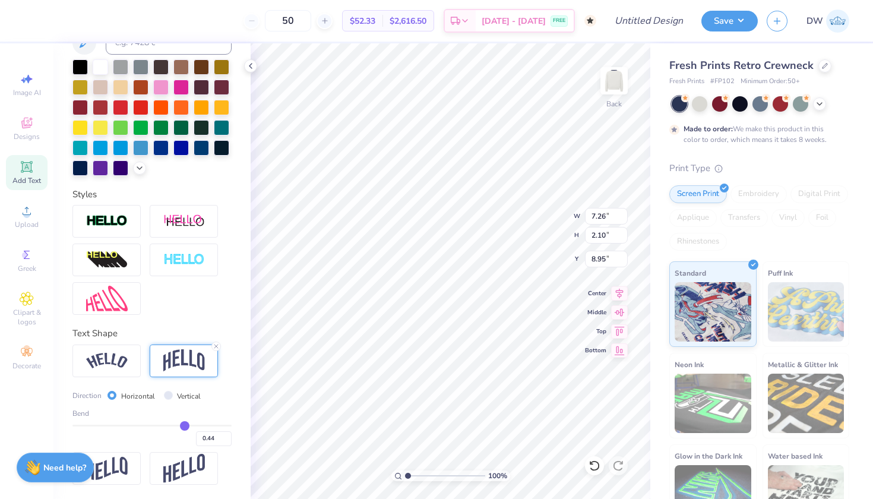
type input "0.43"
type input "0.42"
type input "0.41"
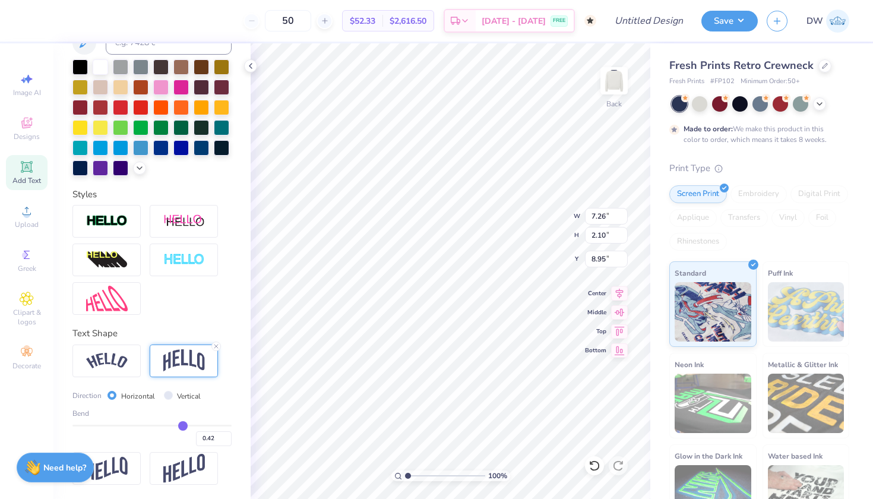
type input "0.41"
type input "0.4"
type input "0.40"
type input "0.39"
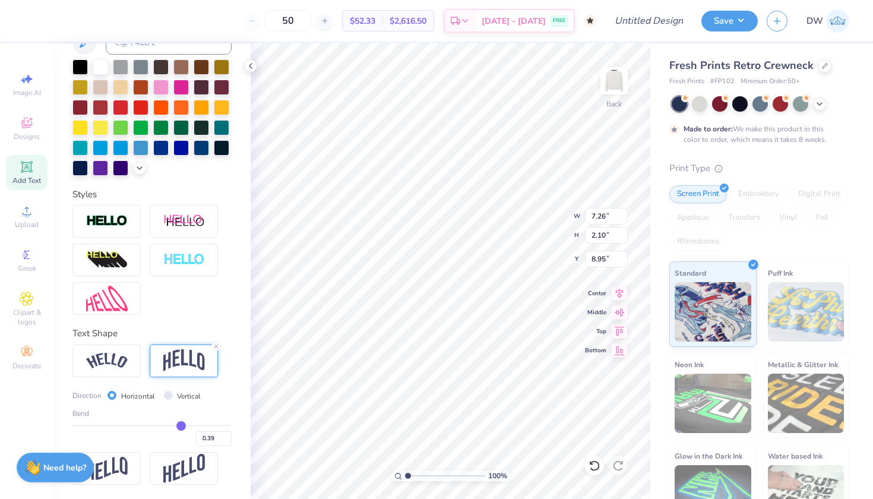
type input "0.38"
type input "0.37"
type input "0.36"
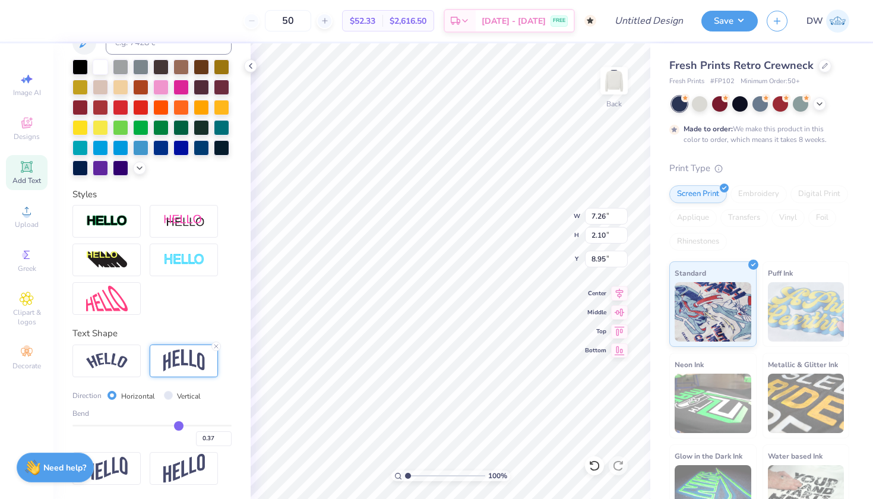
type input "0.36"
type input "0.35"
type input "0.34"
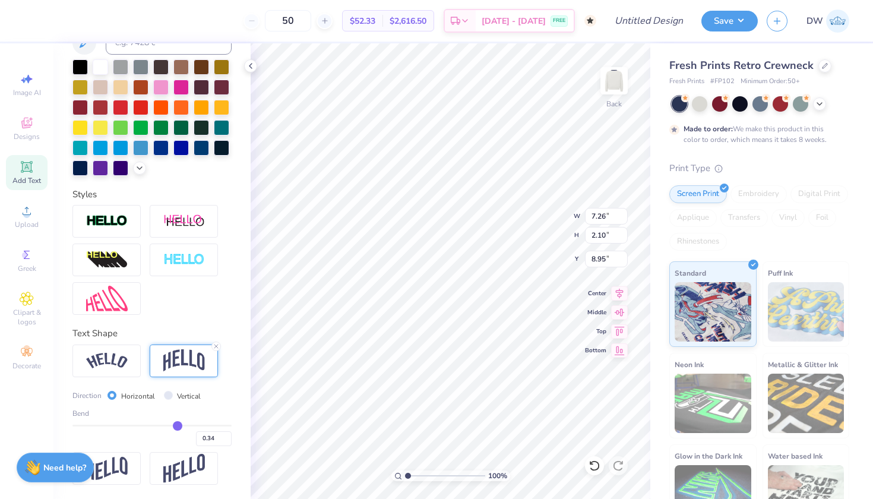
type input "0.33"
type input "0.32"
type input "0.31"
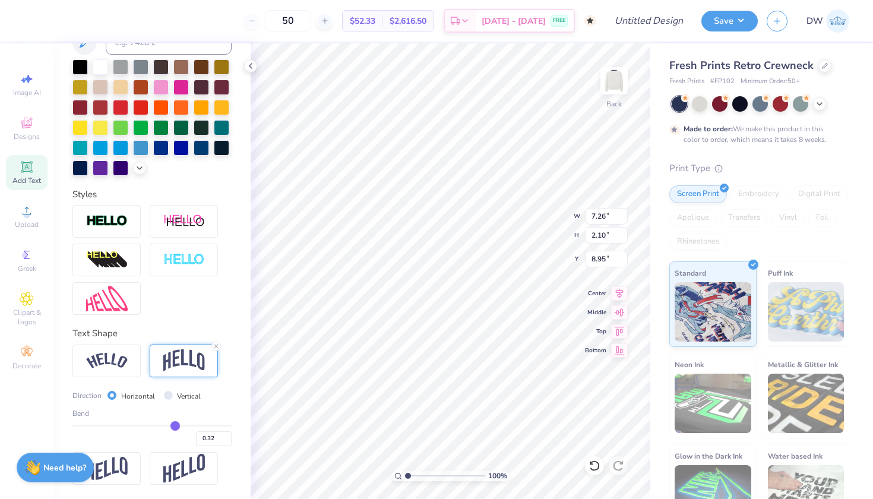
type input "0.31"
type input "0.3"
type input "0.30"
type input "0.29"
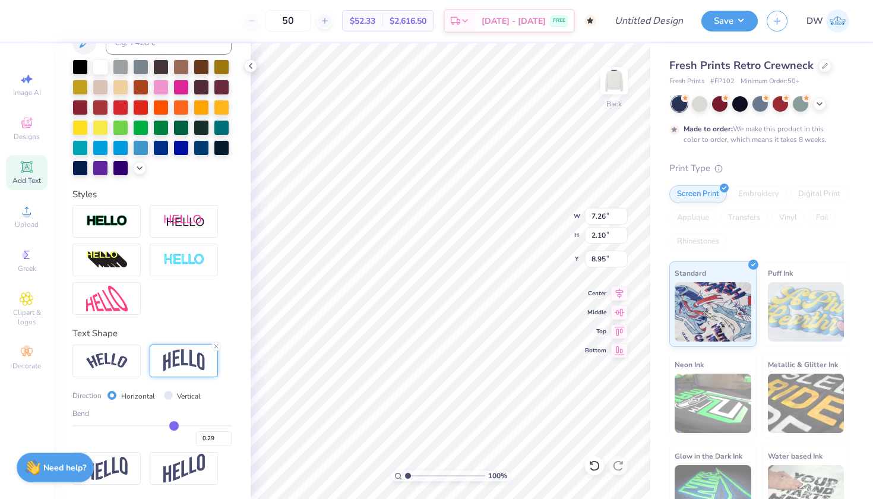
type input "0.28"
type input "0.27"
type input "0.28"
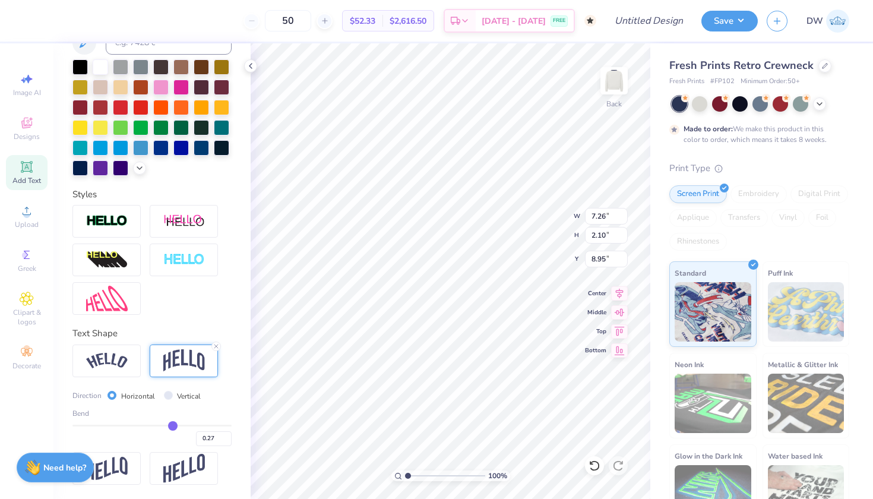
type input "0.28"
type input "0.29"
type input "0.3"
type input "0.30"
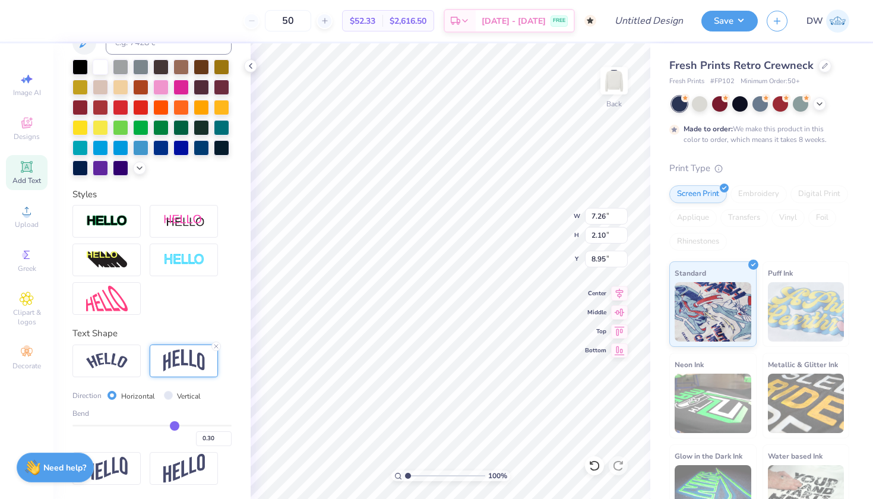
type input "0.31"
type input "0.3"
type input "0.30"
drag, startPoint x: 185, startPoint y: 422, endPoint x: 169, endPoint y: 422, distance: 16.6
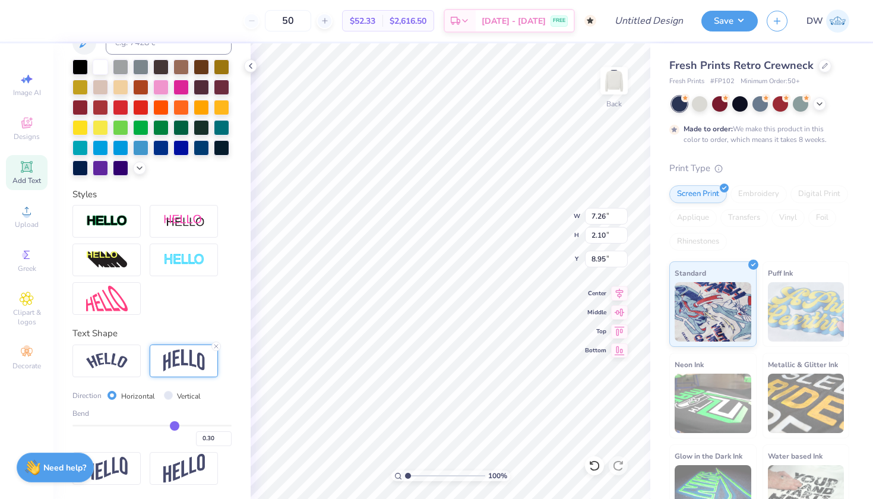
type input "0.3"
click at [169, 425] on input "range" at bounding box center [151, 426] width 159 height 2
type input "11.86"
type input "2.09"
type input "8.37"
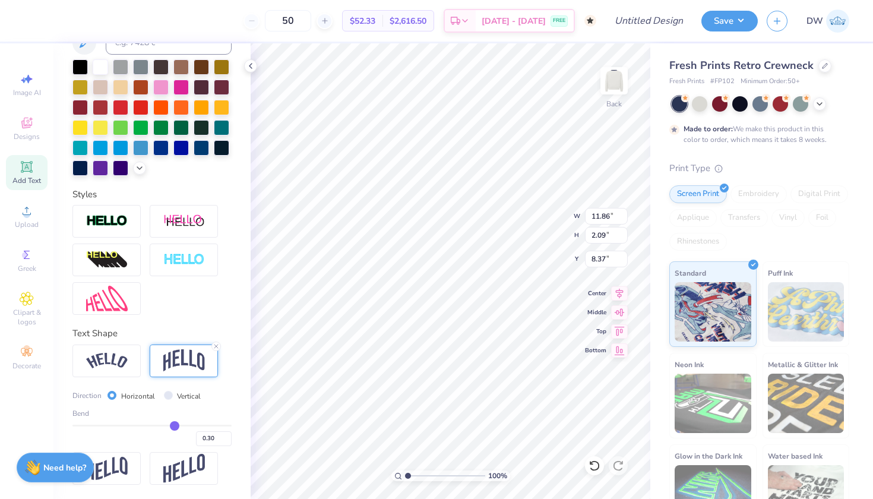
type input "8.36"
type input "1.48"
type input "8.27"
type input "1.77"
click at [824, 66] on icon at bounding box center [825, 65] width 6 height 6
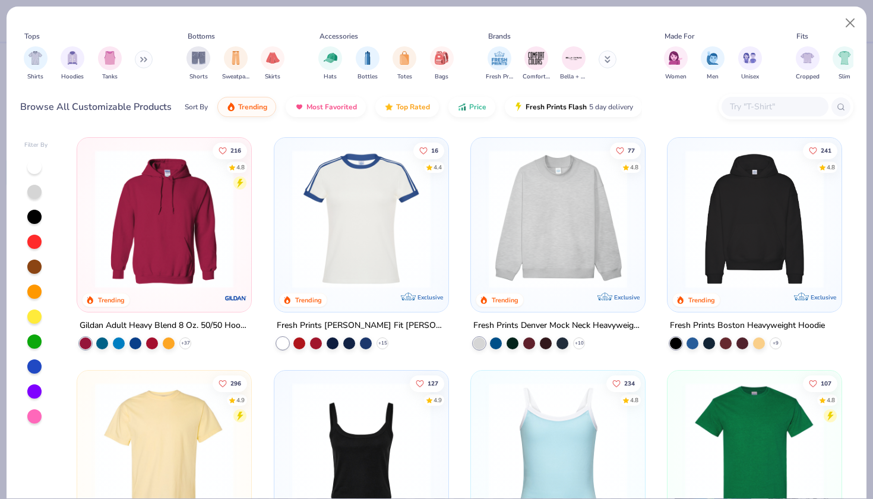
click at [133, 68] on div "Shirts Hoodies Tanks" at bounding box center [88, 64] width 137 height 44
click at [139, 65] on button at bounding box center [144, 59] width 18 height 18
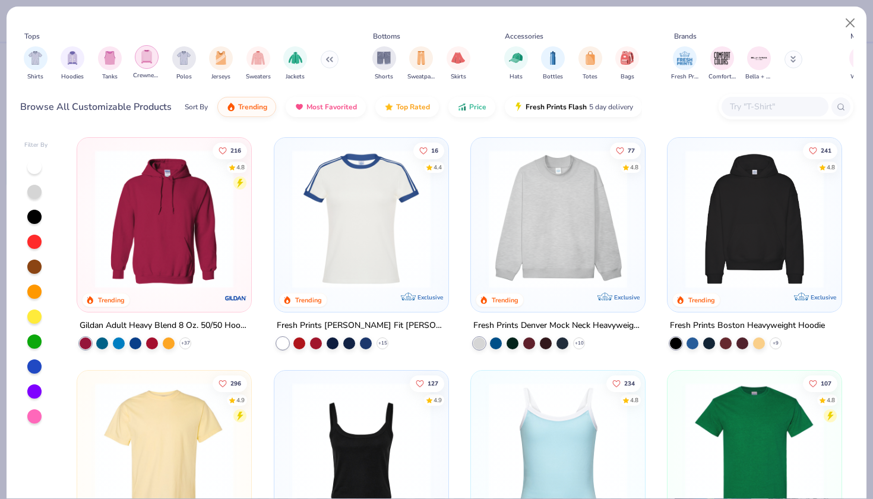
click at [145, 53] on img "filter for Crewnecks" at bounding box center [146, 57] width 13 height 14
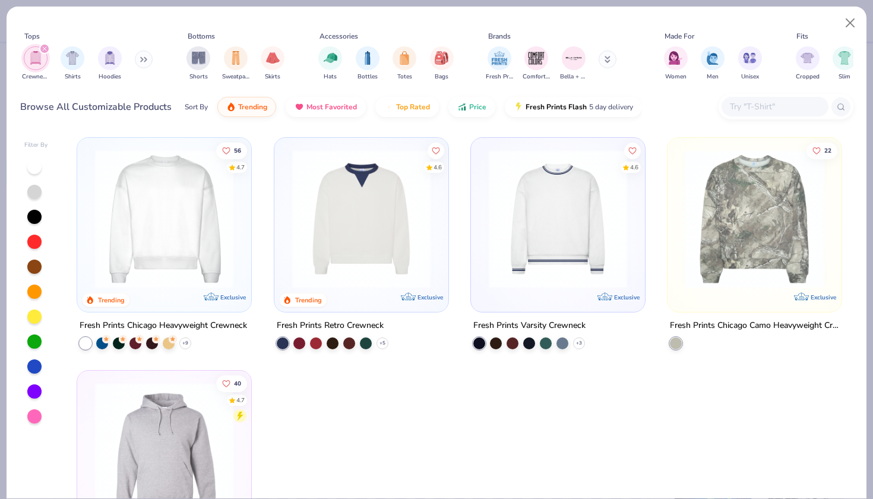
click at [167, 260] on img at bounding box center [164, 219] width 150 height 138
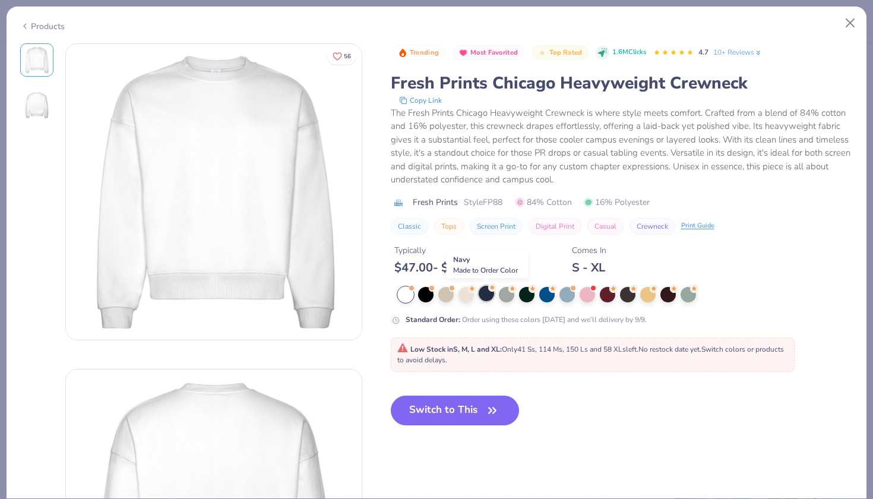
click at [489, 293] on div at bounding box center [486, 293] width 15 height 15
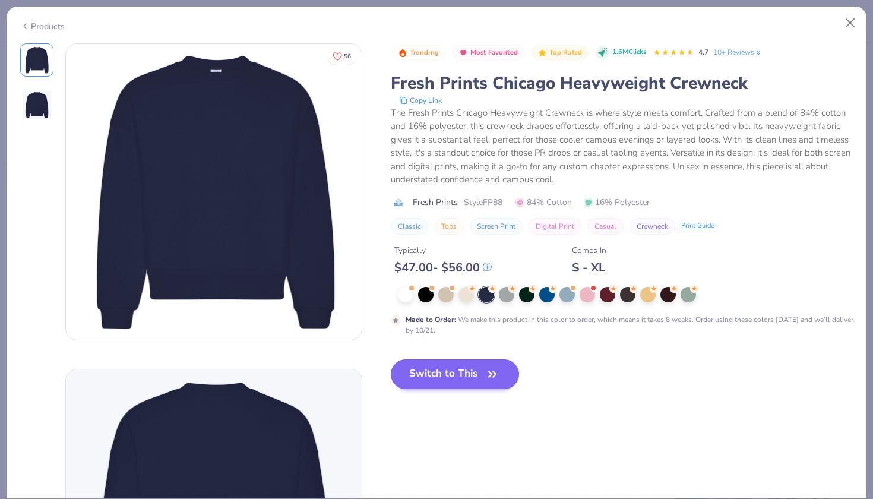
click at [477, 370] on button "Switch to This" at bounding box center [455, 374] width 129 height 30
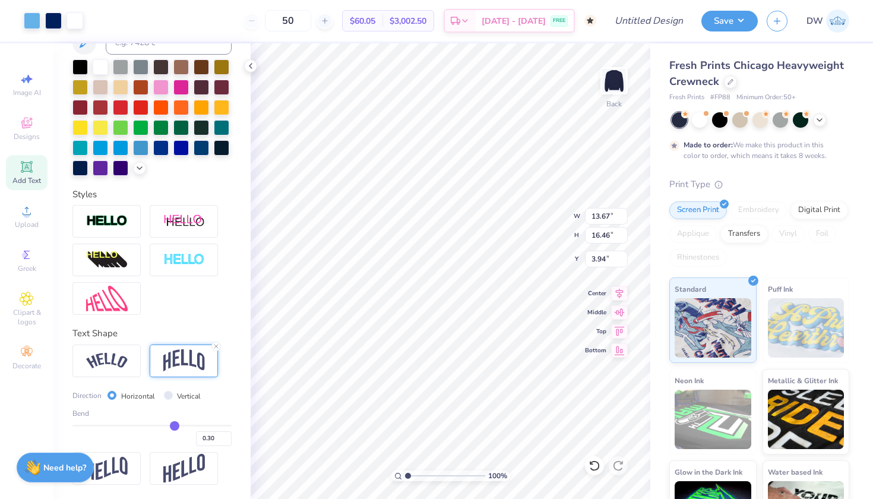
type input "3.00"
click at [805, 88] on div "Fresh Prints Chicago Heavyweight Crewneck" at bounding box center [759, 74] width 180 height 32
click at [737, 86] on div at bounding box center [730, 80] width 13 height 13
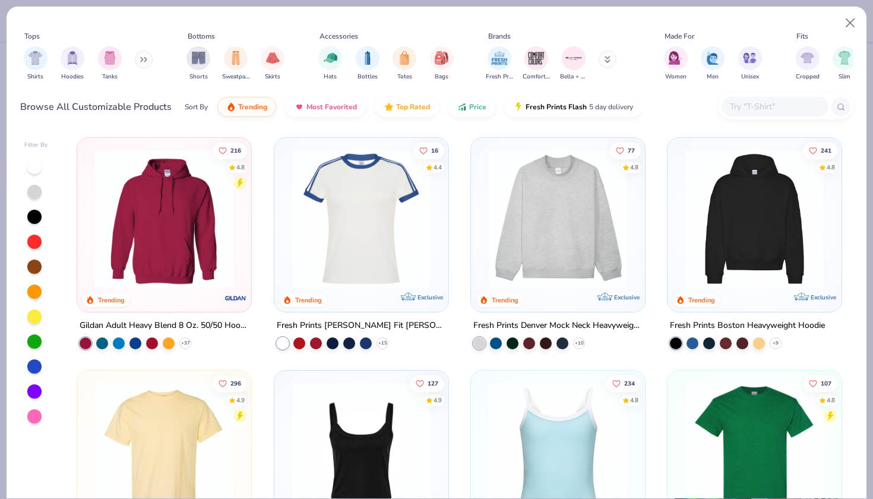
click at [577, 215] on img at bounding box center [558, 219] width 150 height 138
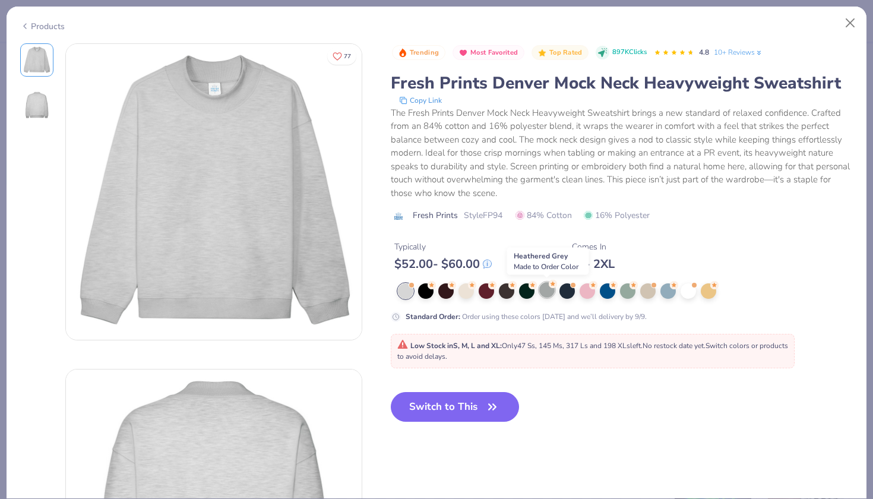
click at [542, 297] on div at bounding box center [546, 289] width 15 height 15
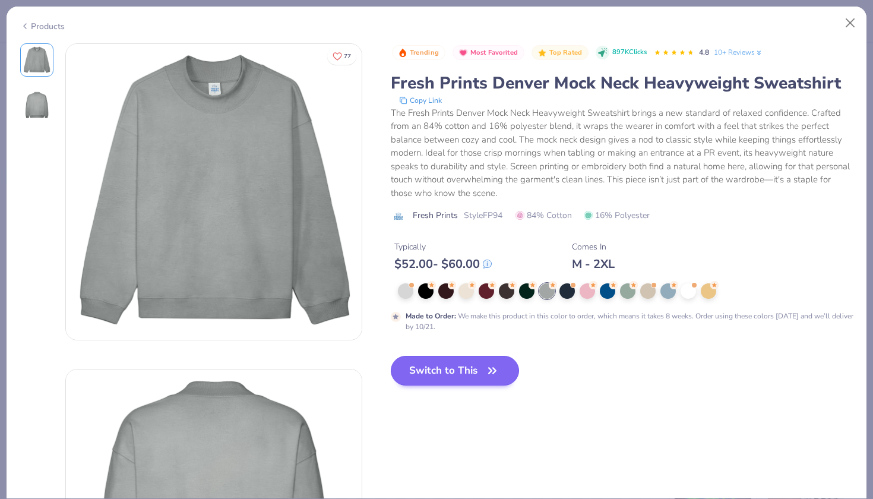
click at [451, 371] on button "Switch to This" at bounding box center [455, 371] width 129 height 30
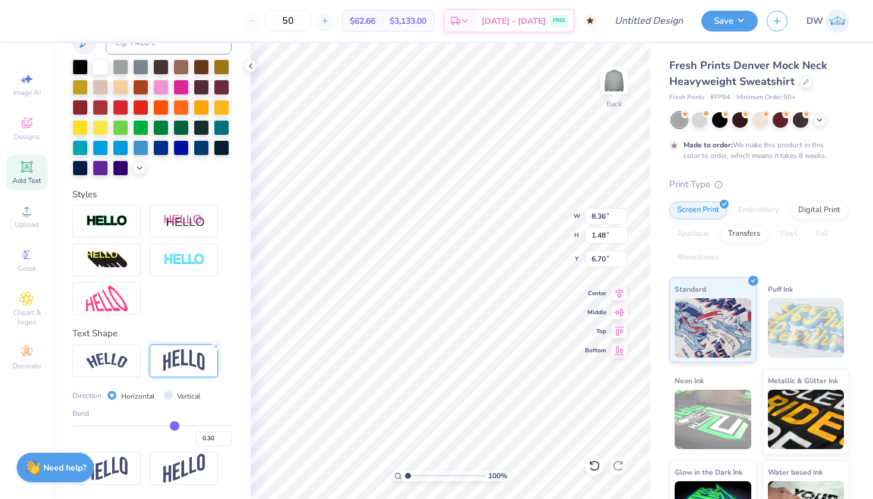
type input "5.87"
click at [645, 33] on div "Design Title" at bounding box center [648, 21] width 87 height 42
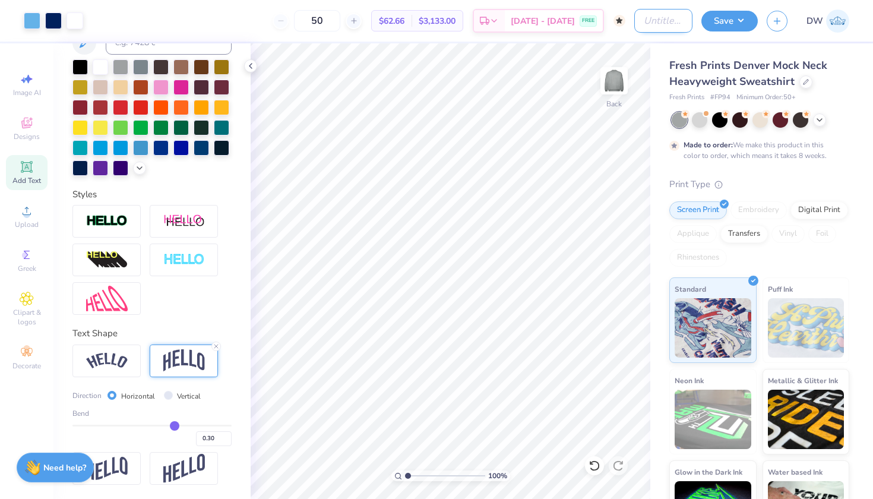
click at [645, 28] on input "Design Title" at bounding box center [663, 21] width 58 height 24
type input "U"
type input "Men's BBall D1"
click at [730, 24] on button "Save" at bounding box center [729, 19] width 56 height 21
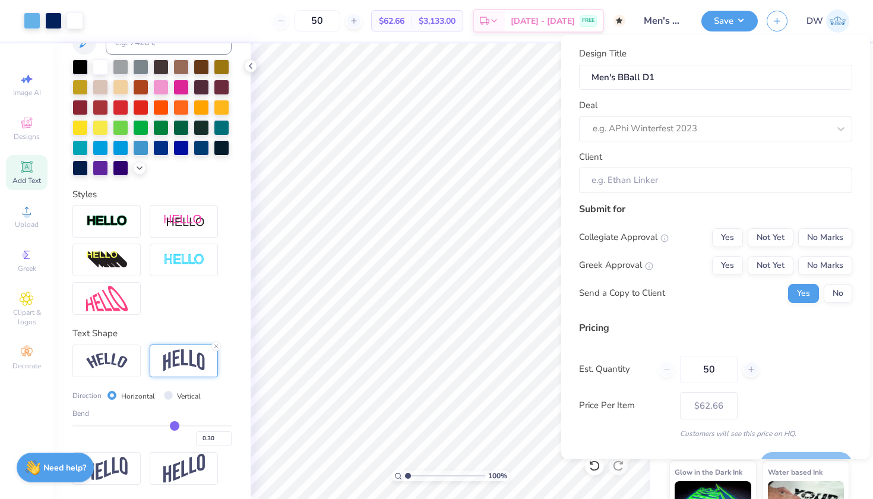
click at [756, 142] on div "Design Title Men's BBall D1 Deal e.g. APhi Winterfest 2023 Client" at bounding box center [715, 120] width 273 height 146
click at [754, 139] on div "e.g. APhi Winterfest 2023" at bounding box center [715, 128] width 273 height 25
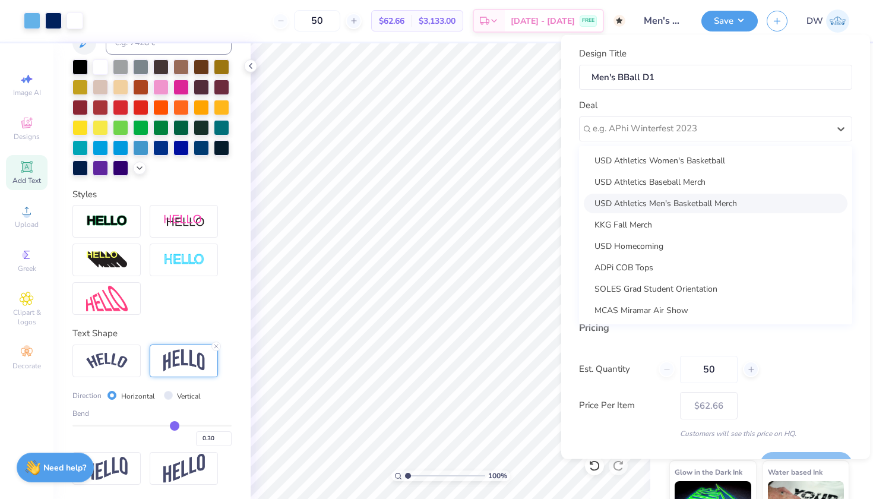
click at [724, 205] on div "USD Athletics Men's Basketball Merch" at bounding box center [716, 203] width 264 height 20
type input "[PERSON_NAME]"
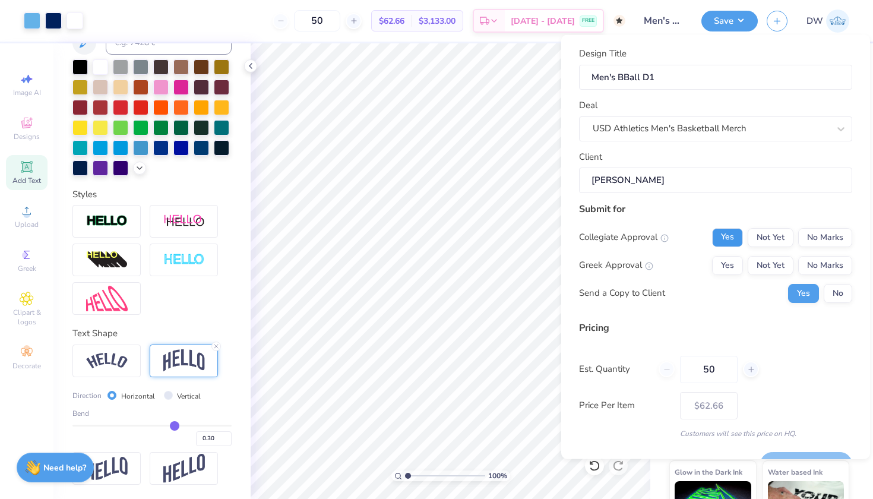
click at [723, 230] on button "Yes" at bounding box center [727, 236] width 31 height 19
click at [828, 272] on button "No Marks" at bounding box center [825, 264] width 54 height 19
click at [829, 295] on button "No" at bounding box center [837, 292] width 28 height 19
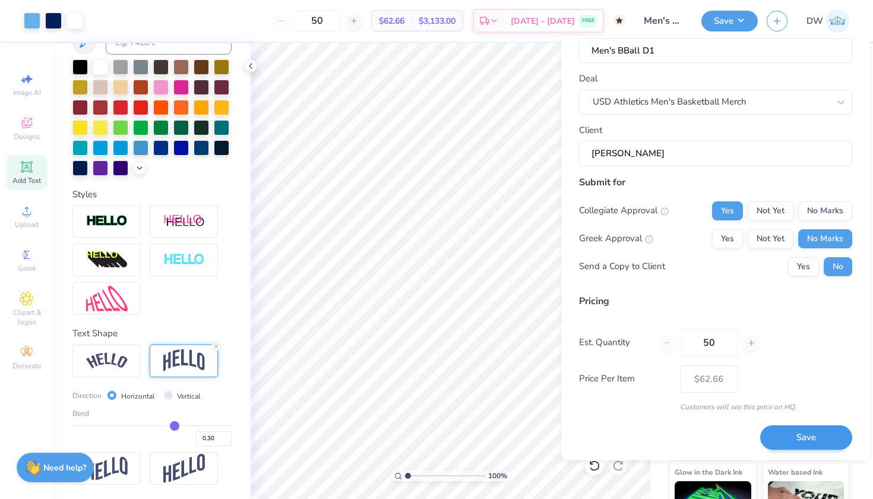
scroll to position [27, 0]
click at [801, 432] on button "Save" at bounding box center [806, 438] width 92 height 24
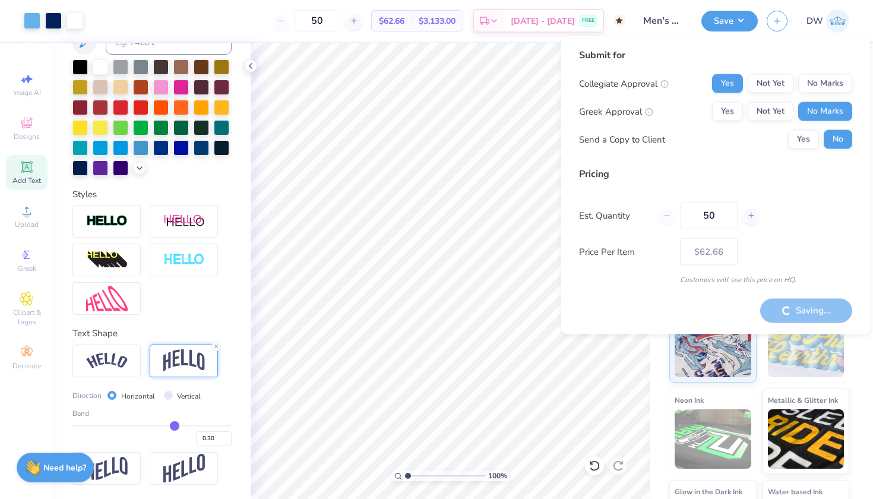
type input "– –"
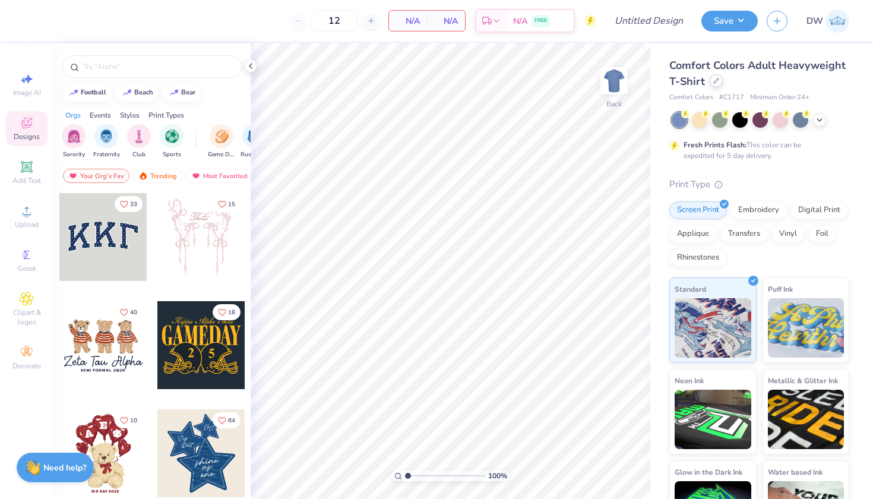
click at [719, 82] on icon at bounding box center [716, 81] width 6 height 6
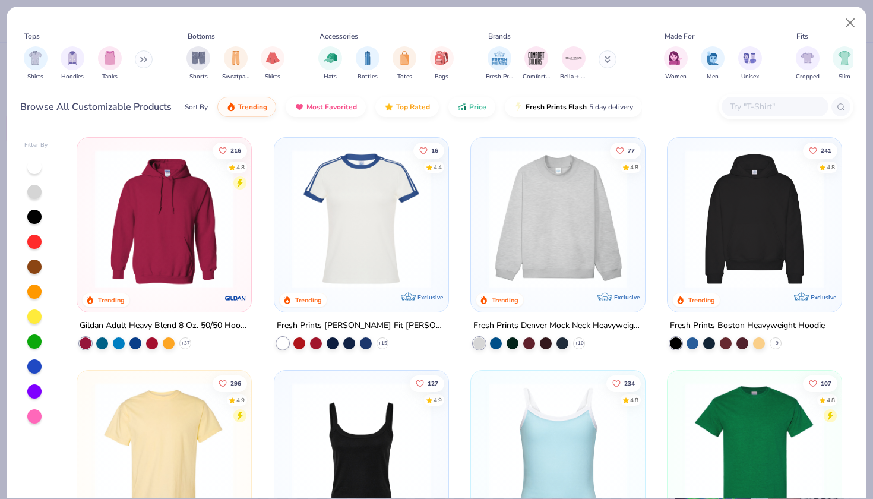
click at [148, 64] on button at bounding box center [144, 59] width 18 height 18
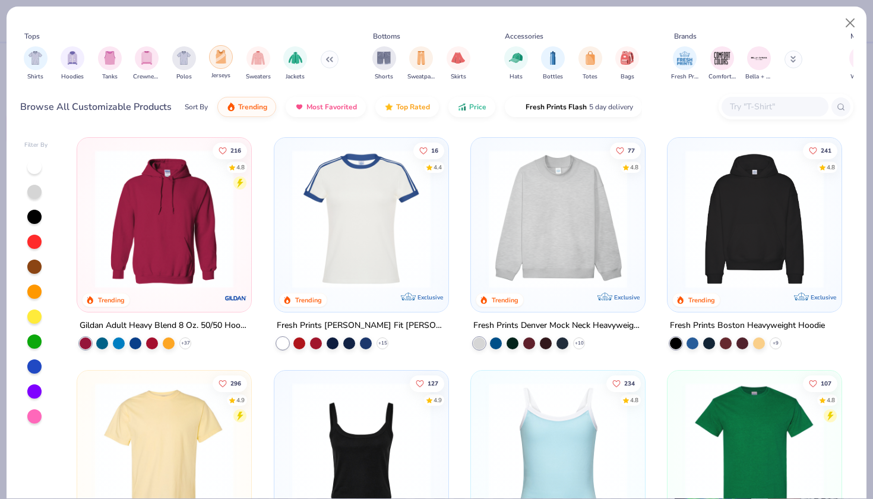
click at [219, 60] on img "filter for Jerseys" at bounding box center [220, 57] width 13 height 14
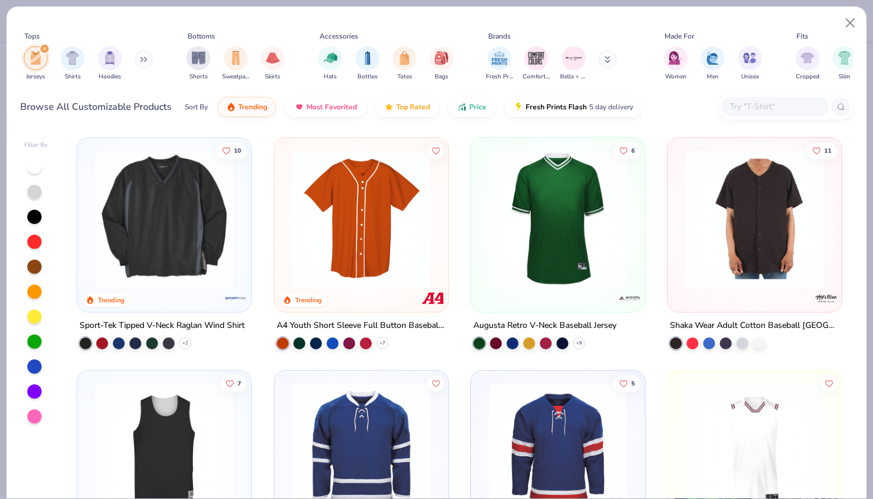
click at [363, 262] on img at bounding box center [361, 219] width 150 height 138
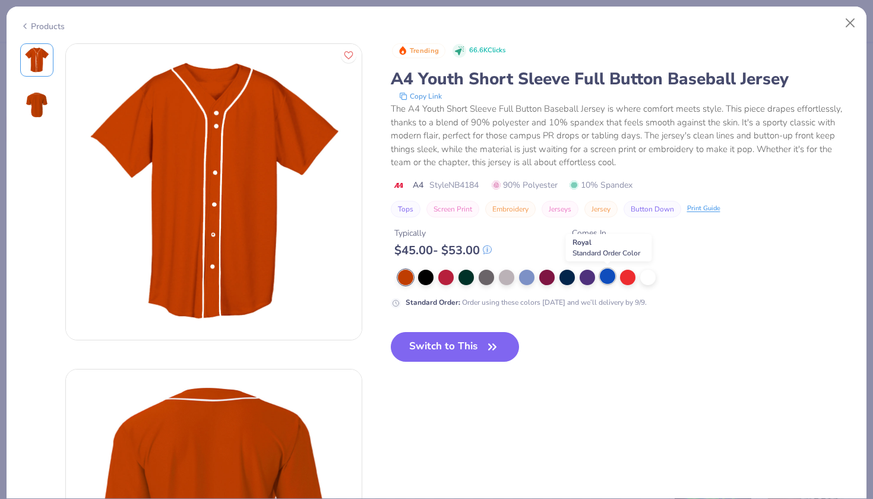
click at [606, 278] on div at bounding box center [607, 275] width 15 height 15
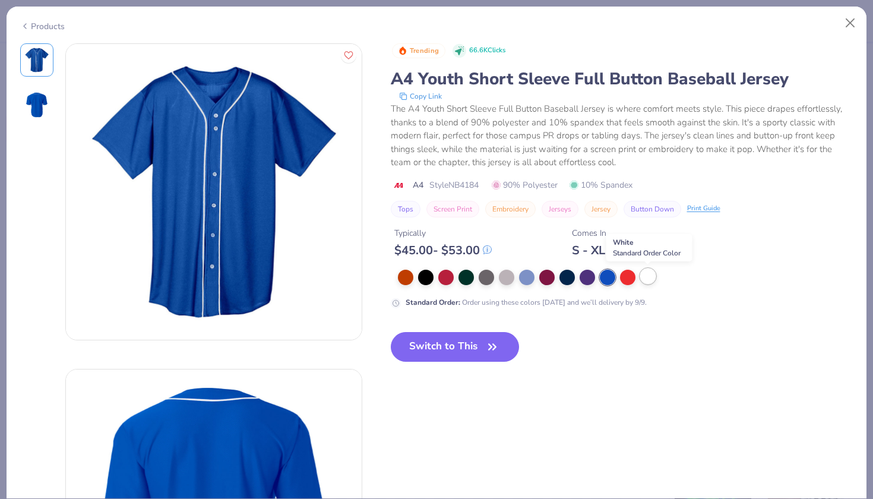
click at [651, 281] on div at bounding box center [647, 275] width 15 height 15
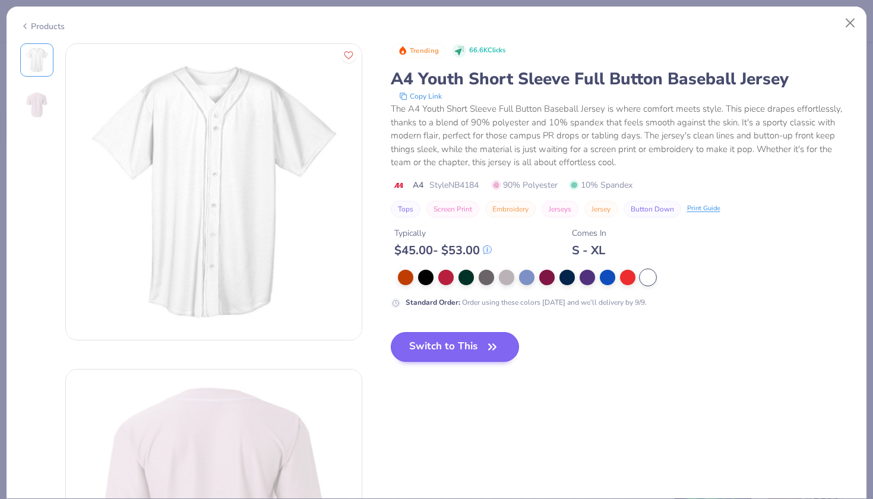
click at [490, 338] on button "Switch to This" at bounding box center [455, 347] width 129 height 30
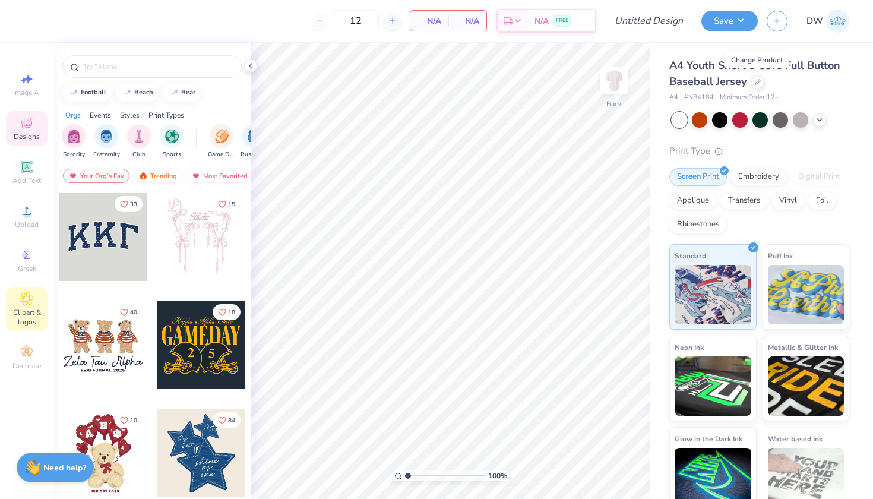
click at [26, 296] on icon at bounding box center [27, 299] width 6 height 6
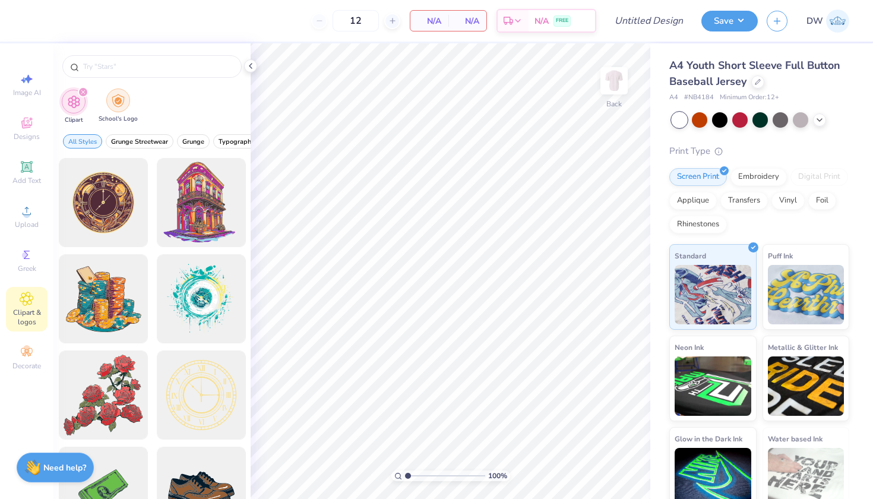
click at [119, 104] on img "filter for School's Logo" at bounding box center [118, 101] width 13 height 14
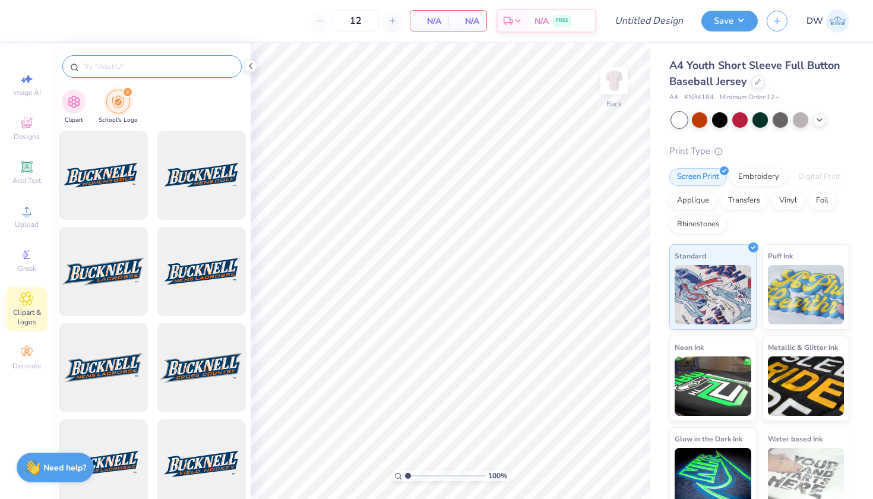
click at [175, 59] on div at bounding box center [151, 66] width 179 height 23
click at [154, 80] on div at bounding box center [151, 63] width 197 height 40
click at [153, 73] on div at bounding box center [151, 66] width 179 height 23
click at [150, 66] on input "text" at bounding box center [158, 67] width 152 height 12
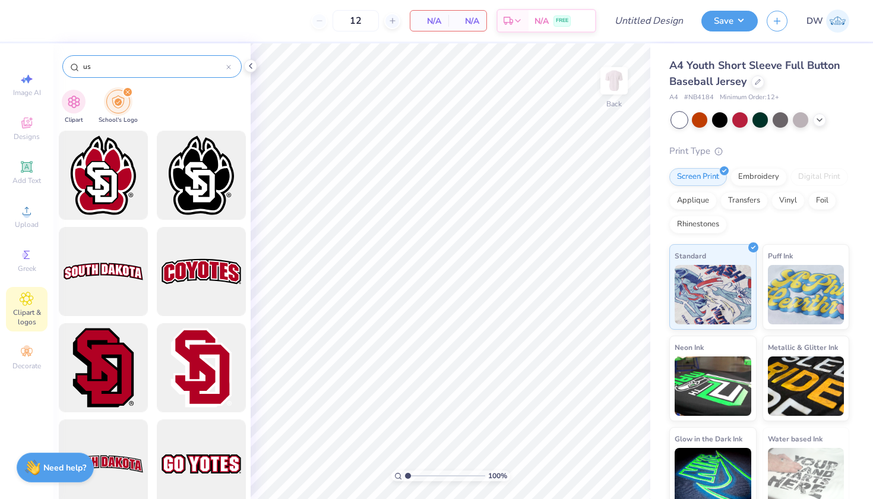
type input "u"
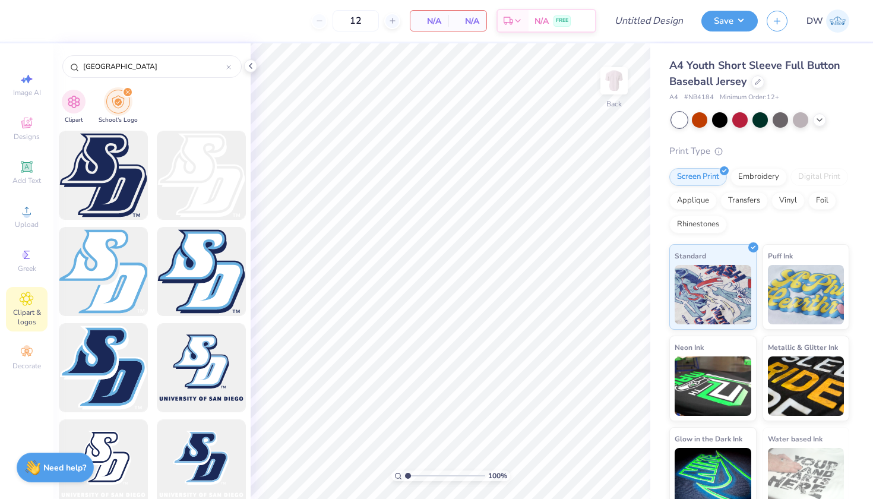
type input "[GEOGRAPHIC_DATA]"
click at [103, 176] on div at bounding box center [103, 175] width 98 height 98
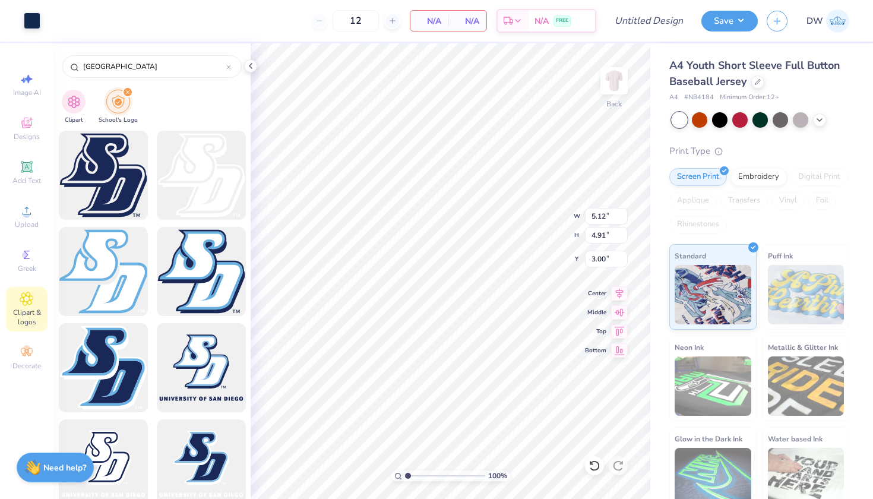
type input "3.69"
type input "3.54"
type input "0.50"
click at [612, 84] on img at bounding box center [613, 80] width 47 height 47
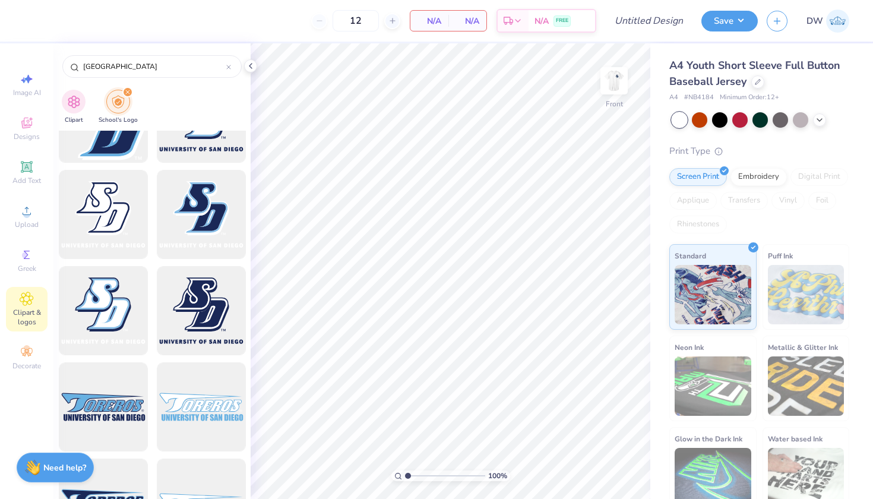
scroll to position [83, 0]
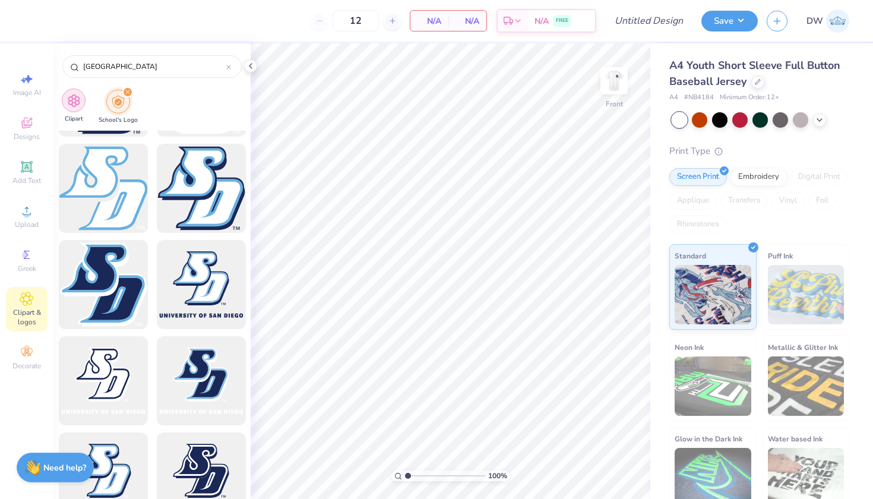
click at [74, 99] on img "filter for Clipart" at bounding box center [74, 101] width 14 height 14
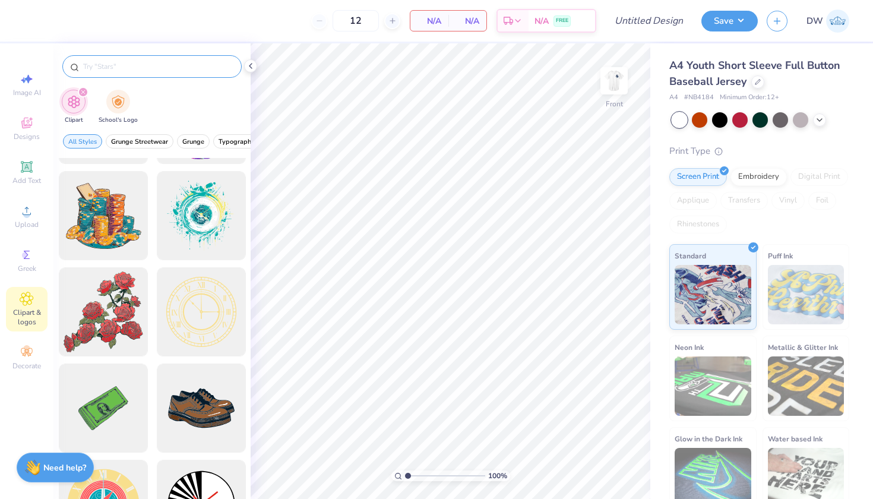
click at [130, 71] on input "text" at bounding box center [158, 67] width 152 height 12
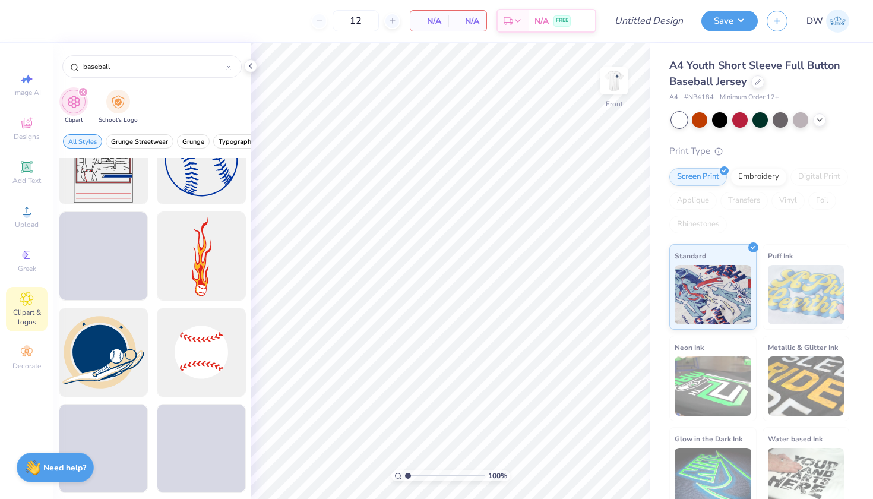
scroll to position [616, 0]
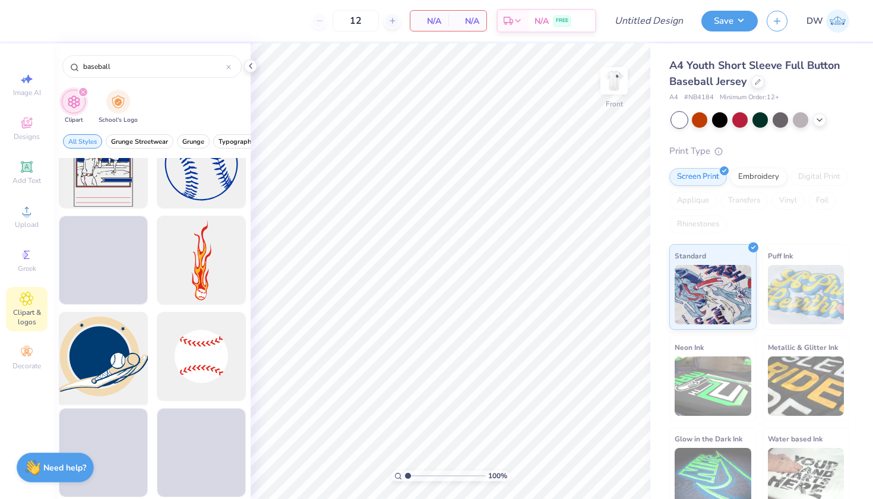
type input "baseball"
click at [104, 350] on div at bounding box center [103, 357] width 98 height 98
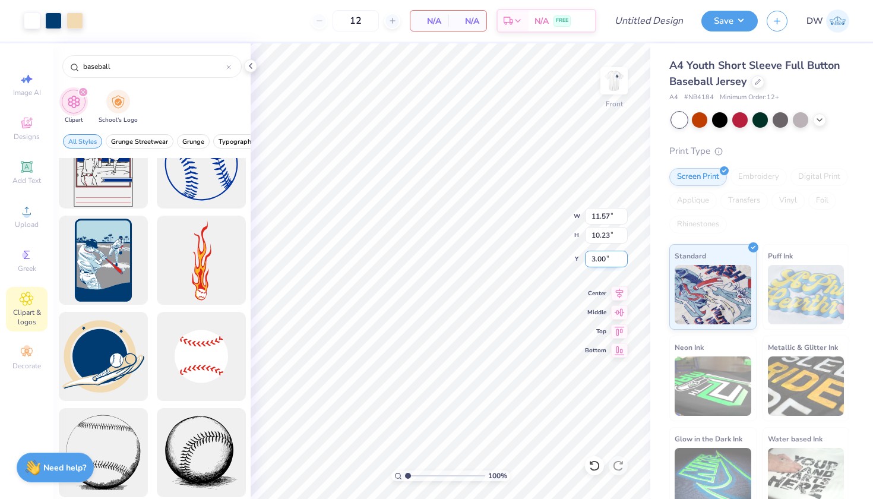
type input "11.22"
type input "9.92"
click at [76, 15] on div at bounding box center [74, 19] width 17 height 17
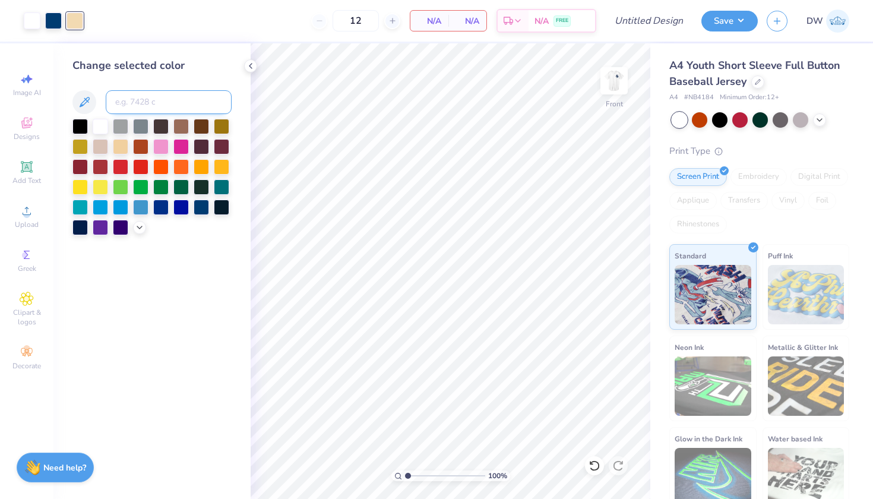
click at [150, 103] on input at bounding box center [169, 102] width 126 height 24
type input "292"
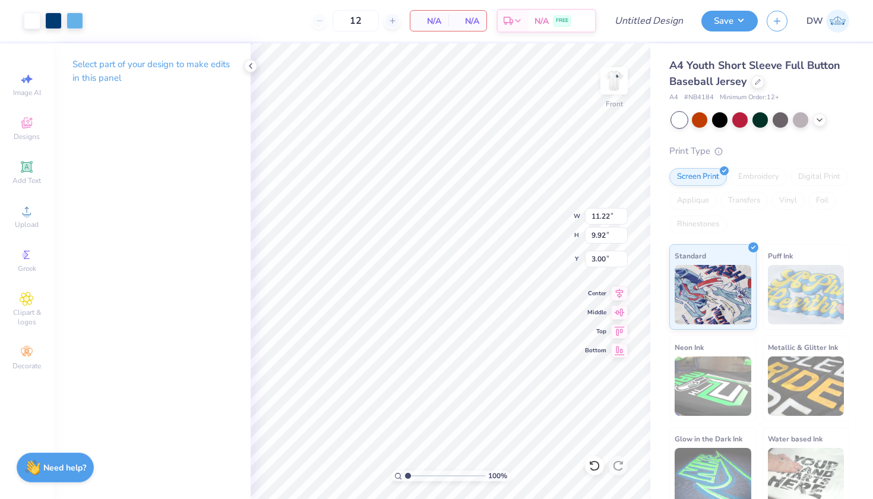
type input "10.49"
type input "9.27"
click at [27, 206] on icon at bounding box center [27, 211] width 14 height 14
click at [17, 172] on div "Add Text" at bounding box center [27, 172] width 42 height 35
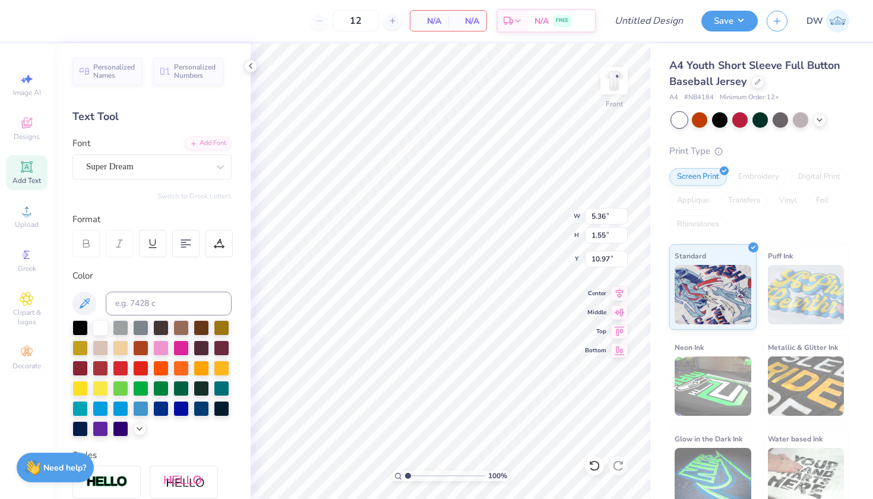
scroll to position [9, 2]
type textarea "[PERSON_NAME]'s Baseball"
click at [185, 247] on icon at bounding box center [185, 243] width 11 height 11
type input "3.36"
type input "1.63"
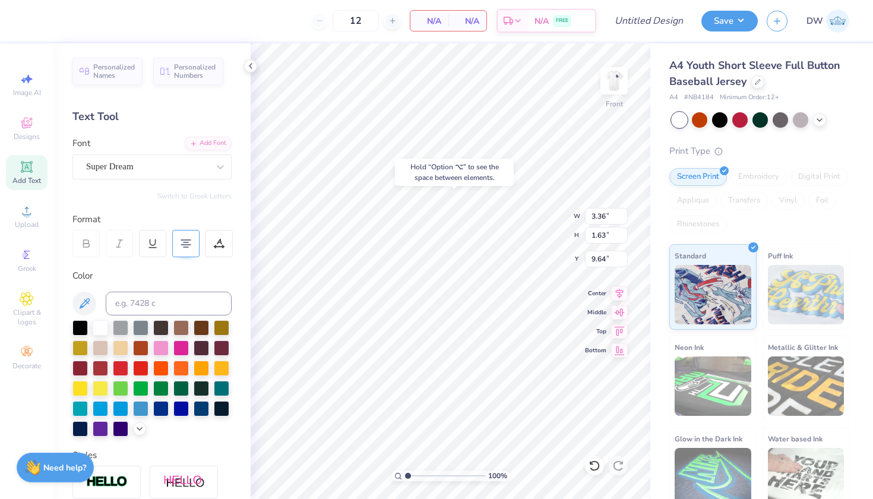
type input "6.82"
click at [620, 85] on img at bounding box center [613, 80] width 47 height 47
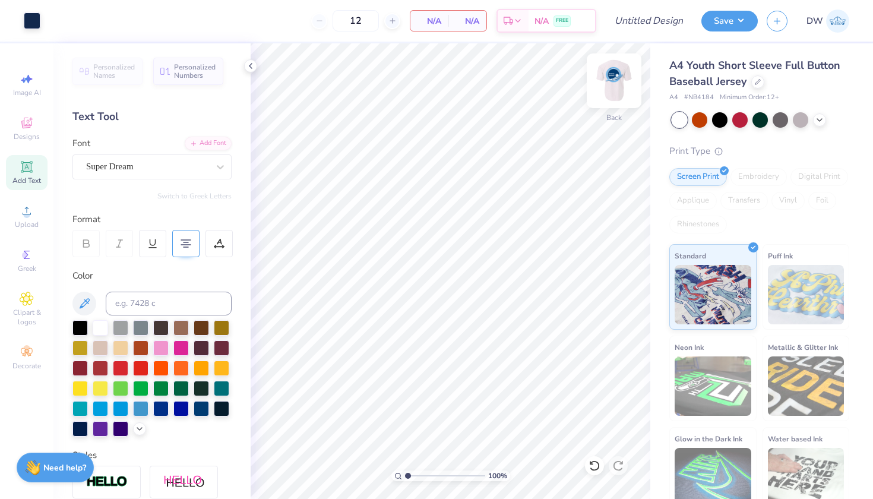
click at [616, 83] on img at bounding box center [613, 80] width 47 height 47
click at [616, 83] on img at bounding box center [614, 81] width 24 height 24
click at [760, 85] on div at bounding box center [757, 80] width 13 height 13
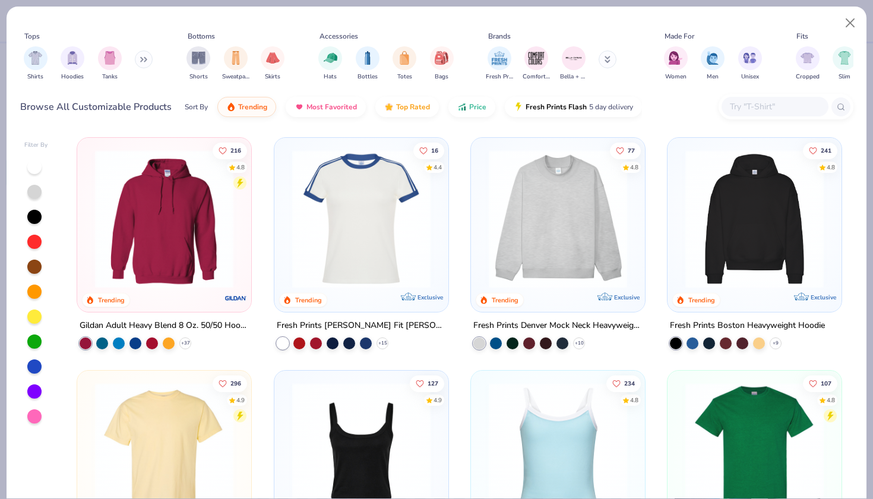
click at [147, 61] on icon at bounding box center [146, 60] width 2 height 4
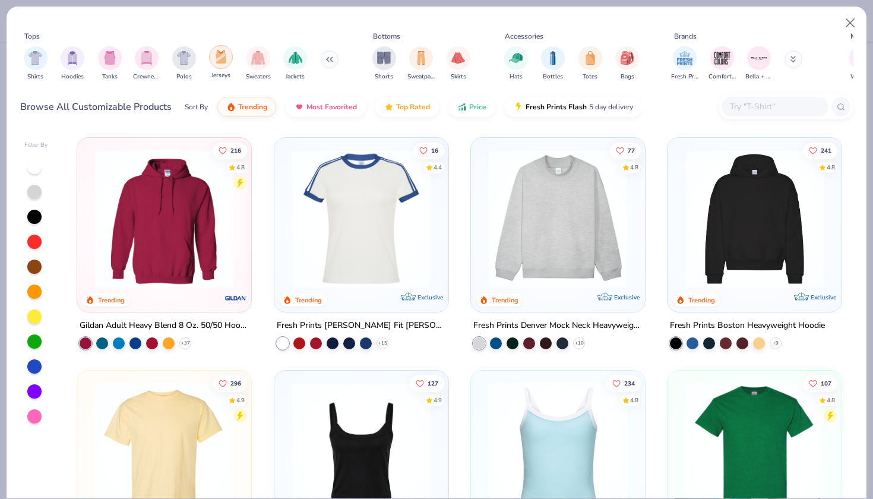
click at [221, 62] on img "filter for Jerseys" at bounding box center [220, 57] width 13 height 14
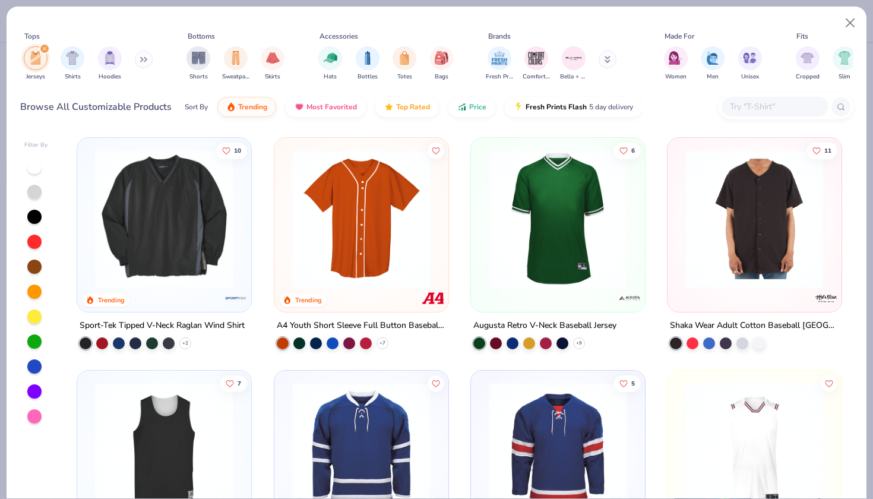
click at [714, 252] on img at bounding box center [754, 219] width 150 height 138
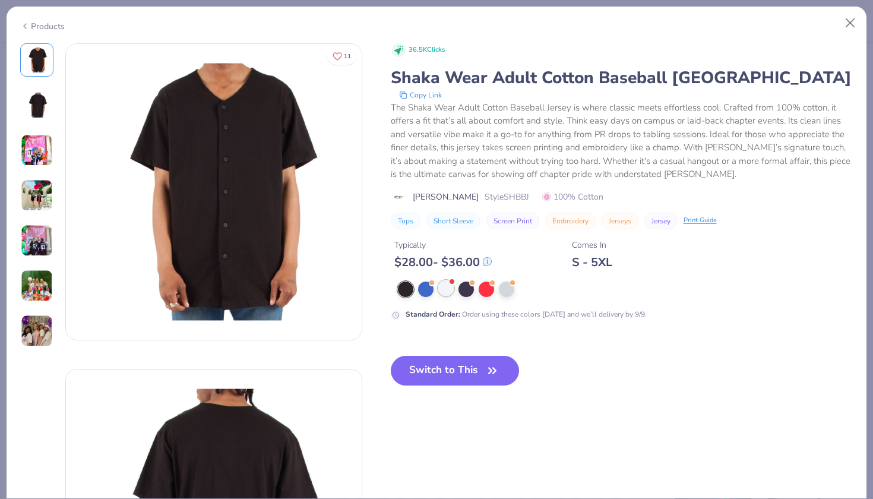
click at [448, 292] on div at bounding box center [445, 287] width 15 height 15
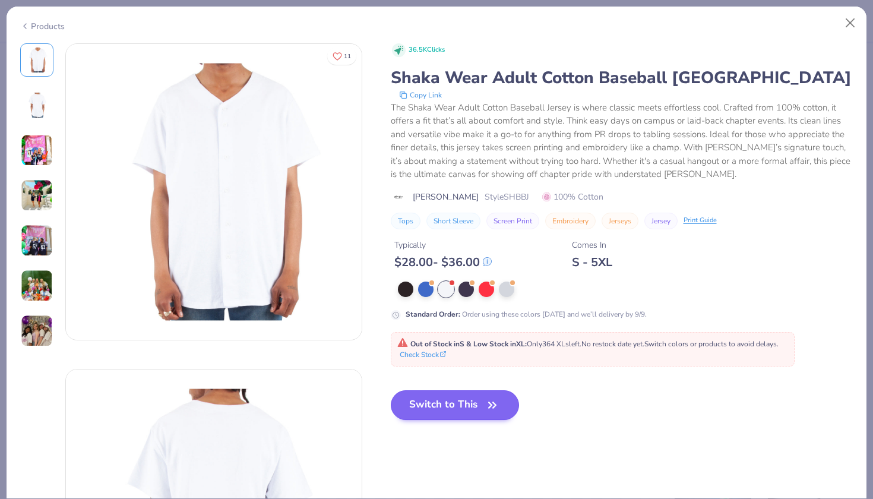
click at [460, 408] on button "Switch to This" at bounding box center [455, 405] width 129 height 30
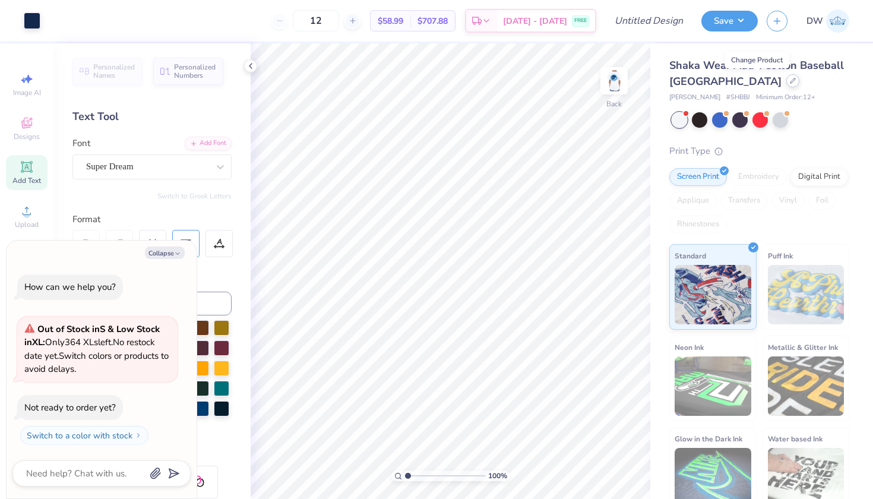
click at [790, 81] on icon at bounding box center [793, 81] width 6 height 6
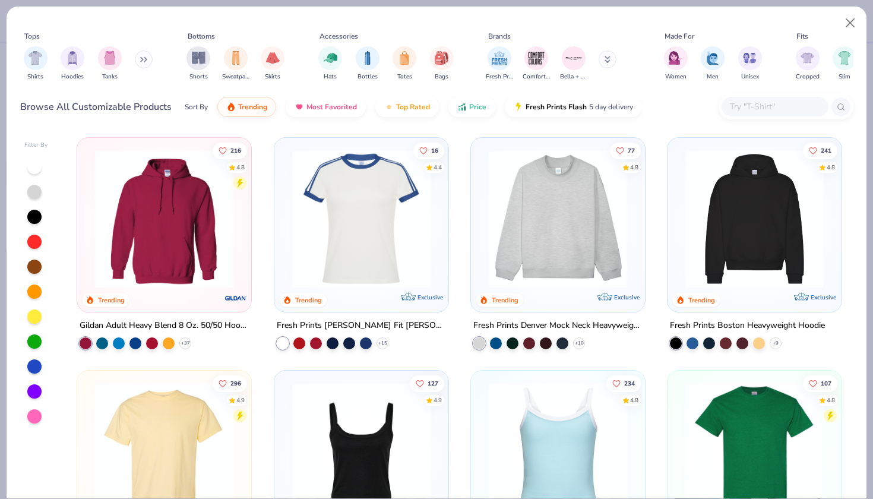
click at [142, 53] on button at bounding box center [144, 59] width 18 height 18
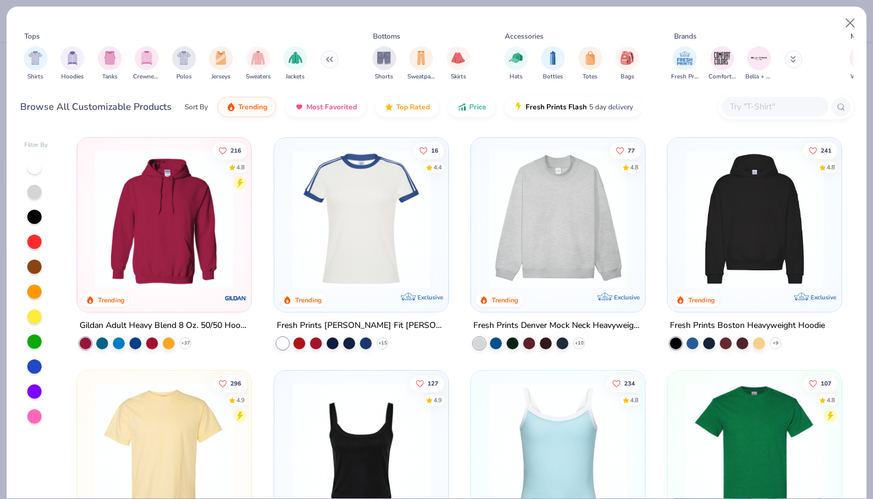
click at [31, 161] on div at bounding box center [34, 167] width 14 height 14
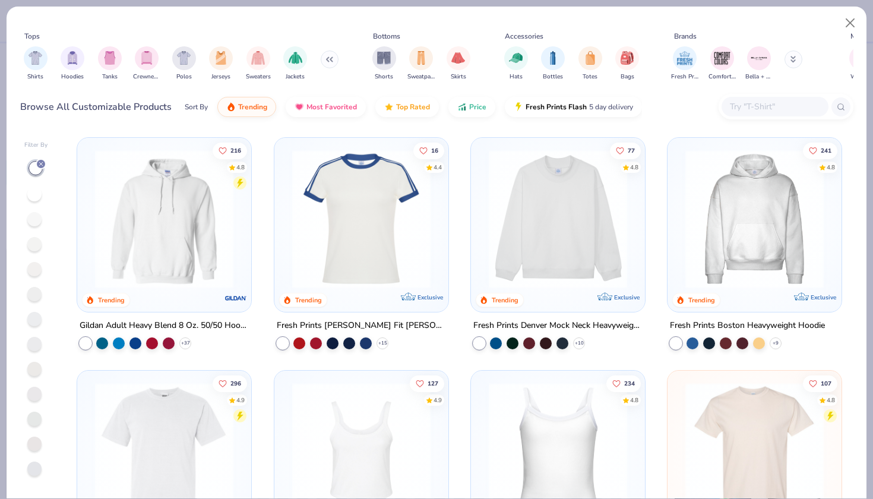
click at [788, 265] on img at bounding box center [754, 219] width 150 height 138
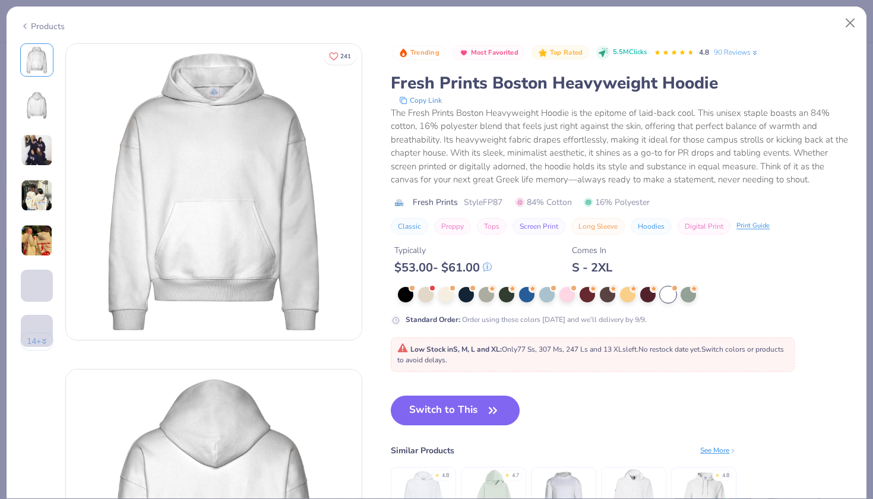
click at [35, 113] on img at bounding box center [37, 105] width 28 height 28
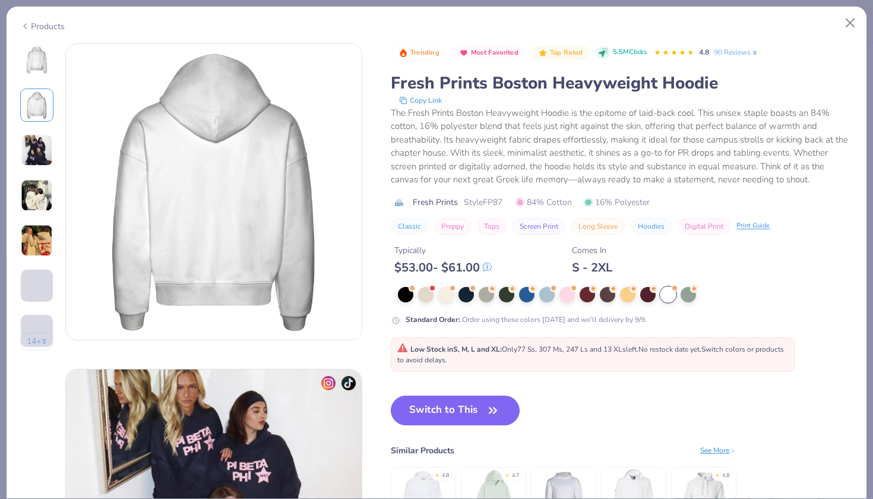
click at [37, 64] on img at bounding box center [37, 60] width 28 height 28
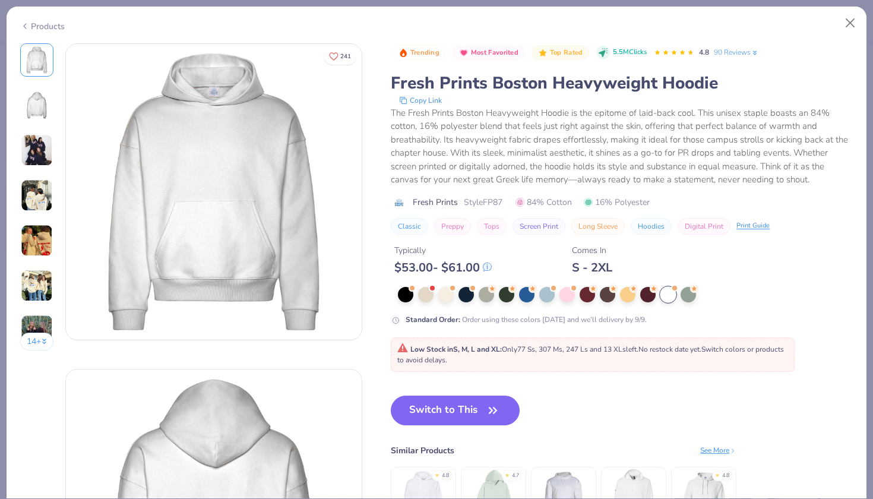
click at [853, 18] on button "Close" at bounding box center [850, 23] width 23 height 23
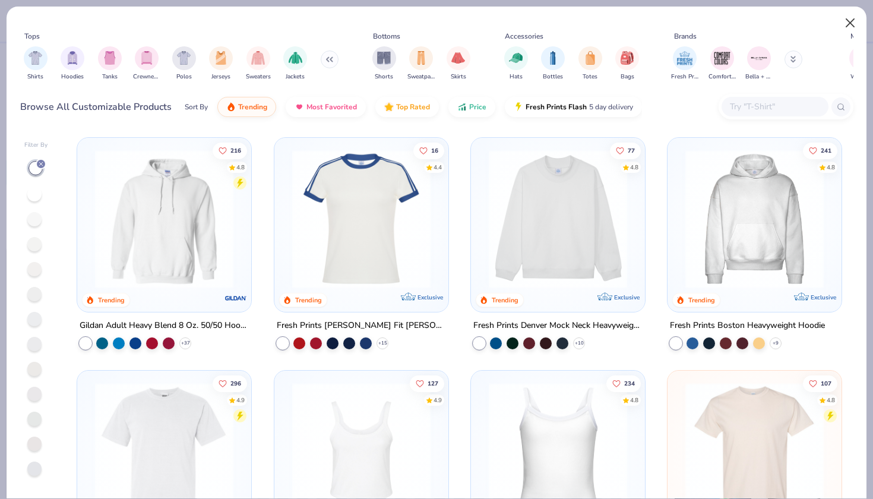
click at [853, 19] on button "Close" at bounding box center [850, 23] width 23 height 23
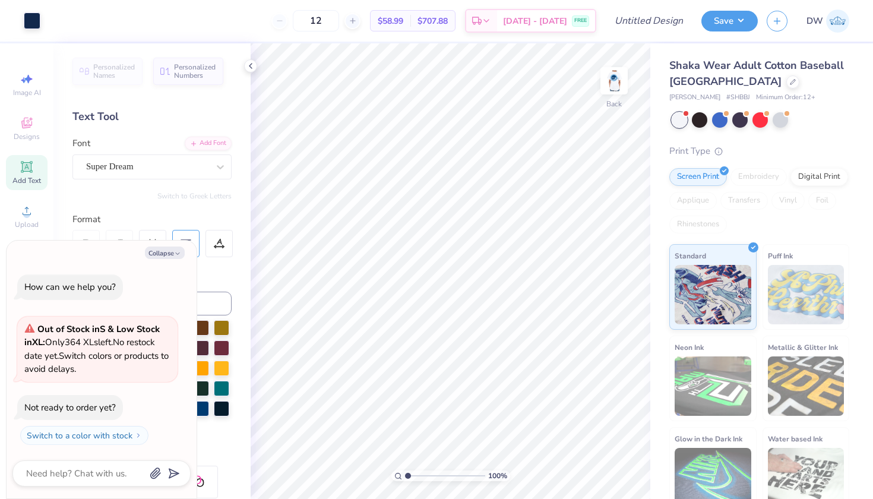
click at [760, 87] on div "Shaka Wear Adult Cotton Baseball [GEOGRAPHIC_DATA]" at bounding box center [759, 74] width 180 height 32
click at [786, 81] on div at bounding box center [792, 80] width 13 height 13
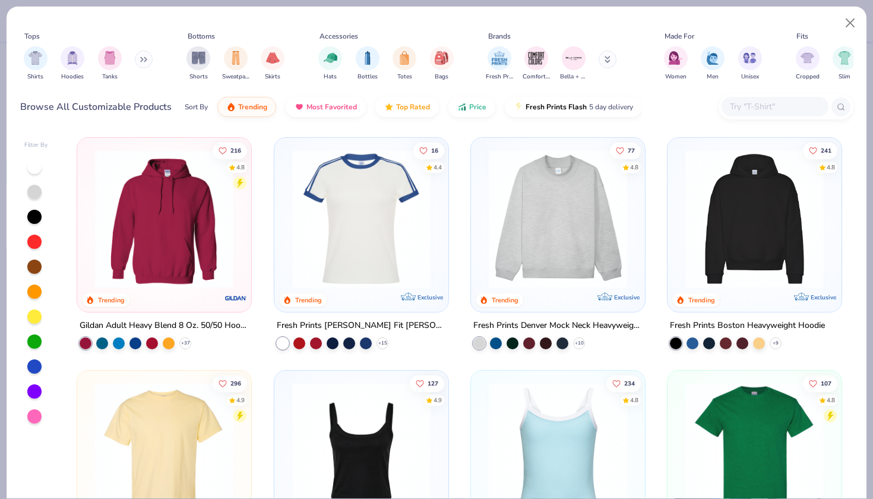
click at [37, 167] on div at bounding box center [34, 167] width 14 height 14
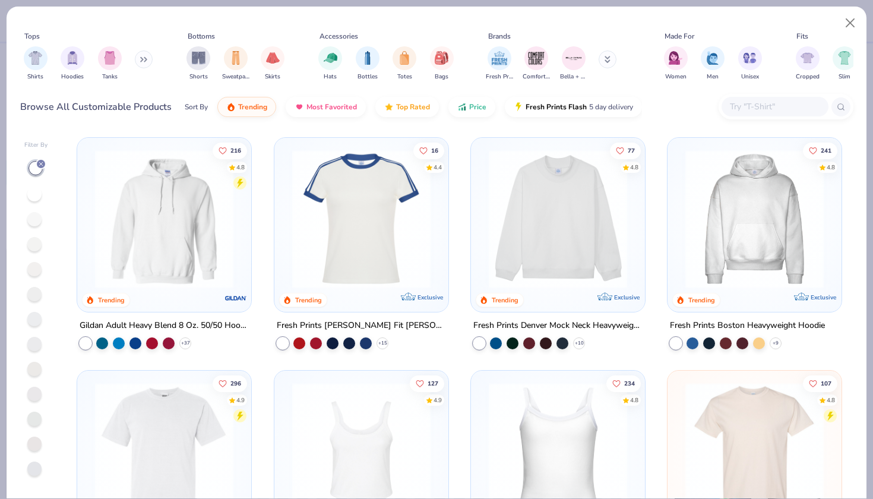
click at [152, 208] on img at bounding box center [164, 219] width 150 height 138
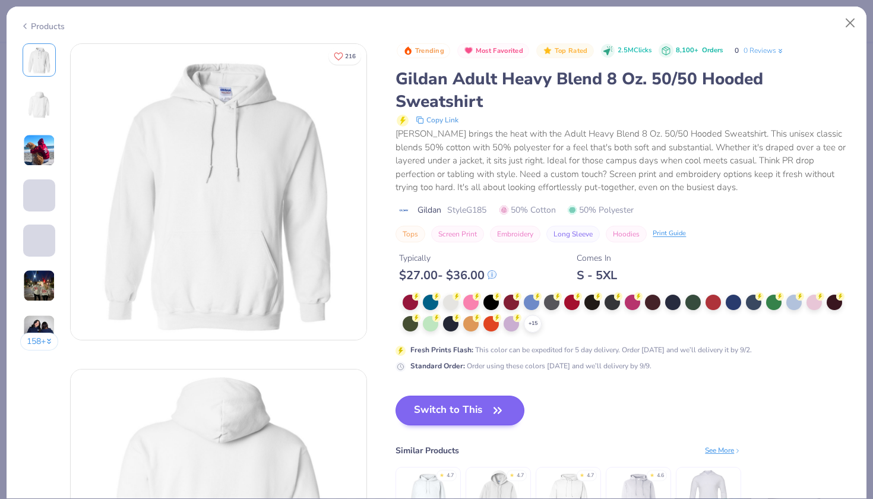
click at [463, 425] on button "Switch to This" at bounding box center [459, 410] width 129 height 30
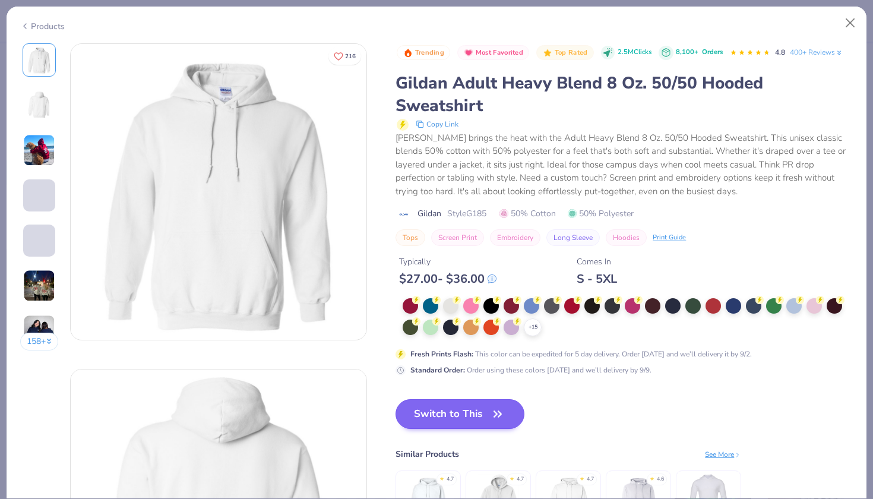
click at [460, 429] on button "Switch to This" at bounding box center [459, 414] width 129 height 30
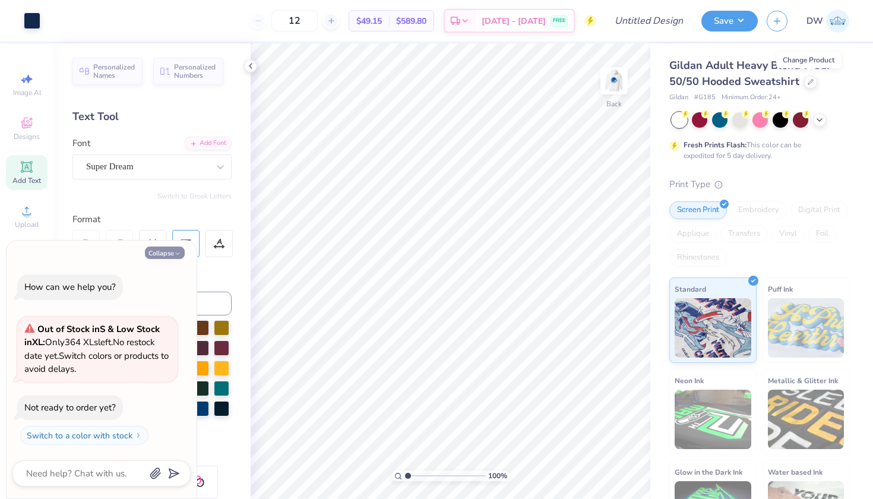
click at [158, 256] on button "Collapse" at bounding box center [165, 252] width 40 height 12
type textarea "x"
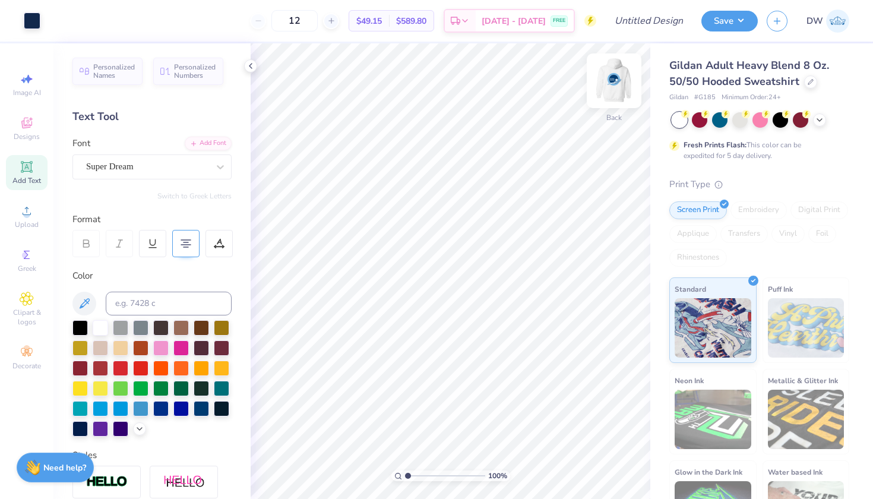
click at [609, 88] on img at bounding box center [613, 80] width 47 height 47
type input "12.64"
type input "11.17"
click at [620, 84] on img at bounding box center [613, 80] width 47 height 47
type input "3.00"
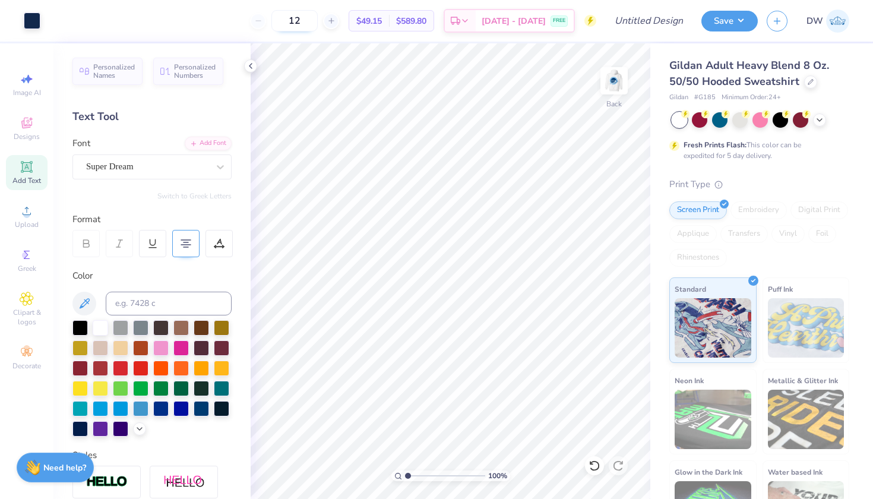
drag, startPoint x: 332, startPoint y: 25, endPoint x: 305, endPoint y: 22, distance: 28.1
click at [305, 22] on input "12" at bounding box center [294, 20] width 46 height 21
type input "50"
click at [641, 26] on input "Design Title" at bounding box center [663, 21] width 58 height 24
type input "Baseball D1"
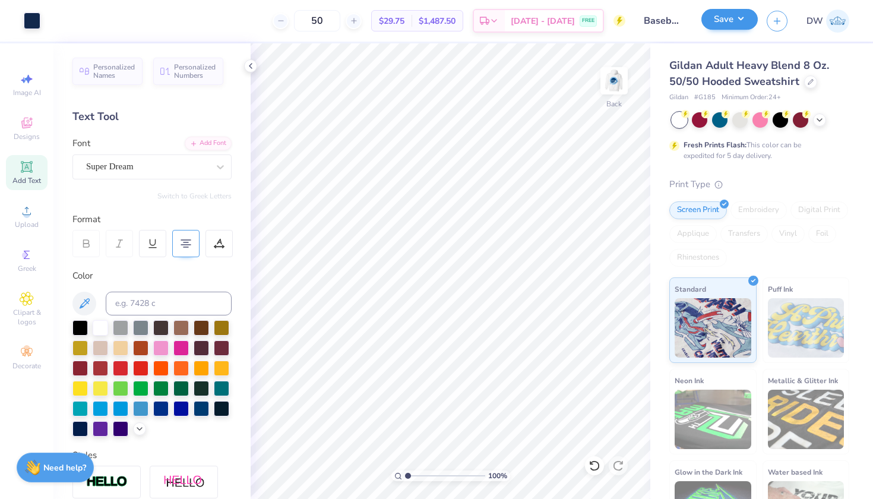
click at [738, 23] on button "Save" at bounding box center [729, 19] width 56 height 21
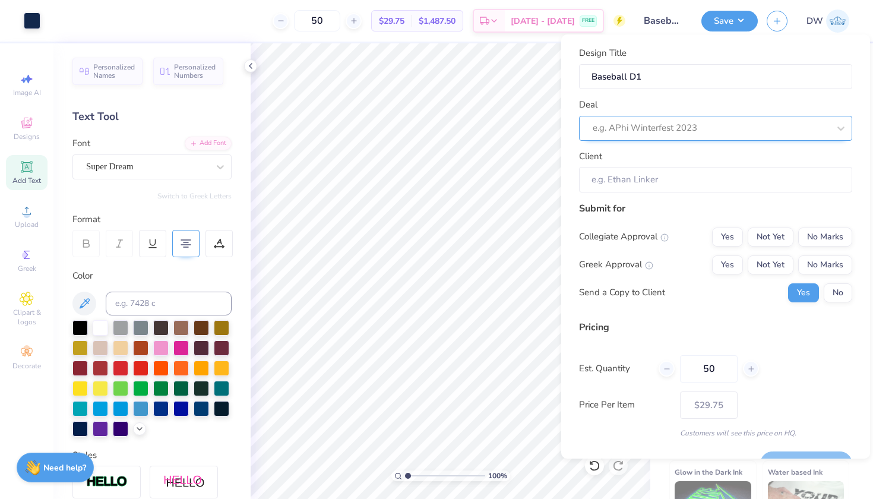
click at [730, 123] on div at bounding box center [711, 128] width 236 height 16
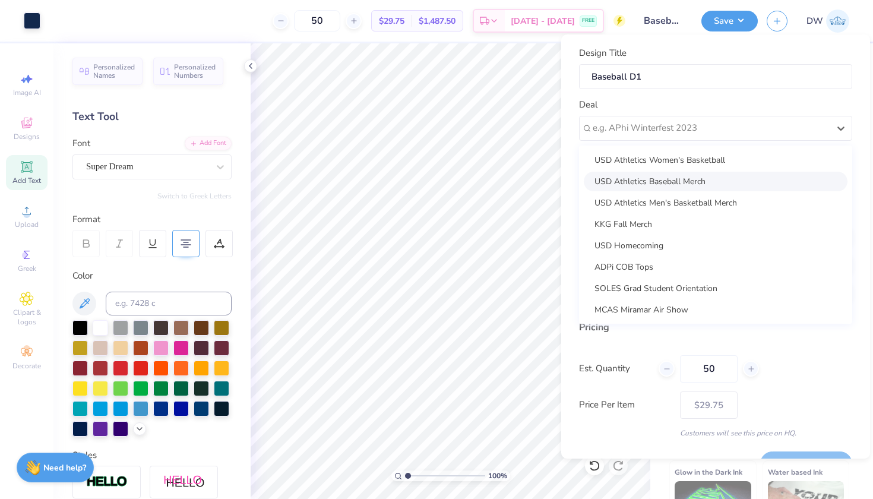
click at [693, 181] on div "USD Athletics Baseball Merch" at bounding box center [716, 182] width 264 height 20
type input "[PERSON_NAME]"
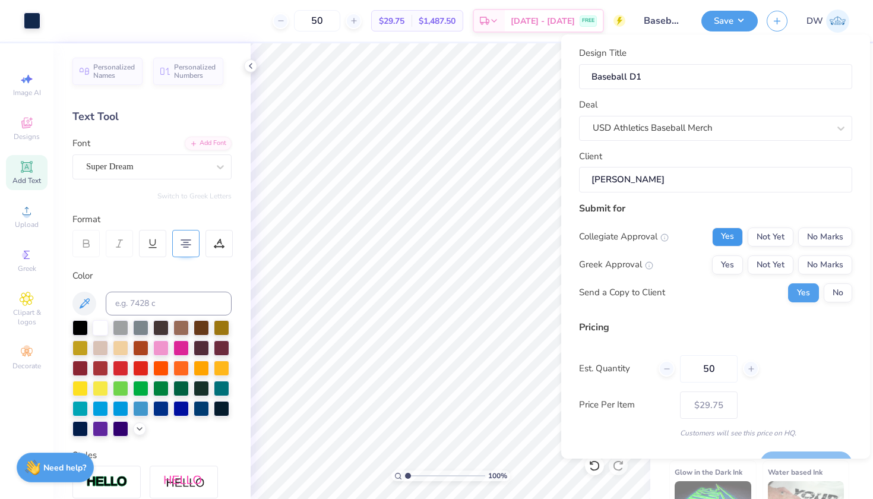
click at [718, 232] on button "Yes" at bounding box center [727, 236] width 31 height 19
click at [825, 275] on div "Collegiate Approval Yes Not Yet No Marks Greek Approval Yes Not Yet No Marks Se…" at bounding box center [715, 264] width 273 height 75
click at [825, 265] on button "No Marks" at bounding box center [825, 264] width 54 height 19
click at [826, 290] on button "No" at bounding box center [837, 292] width 28 height 19
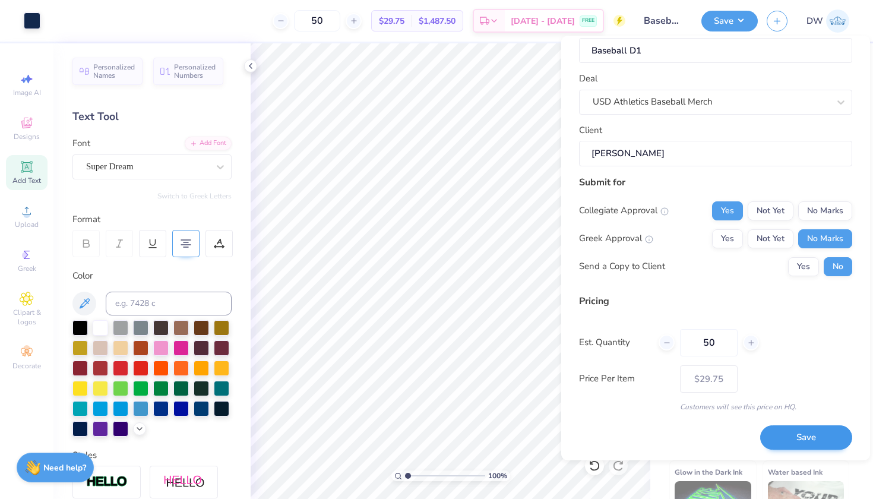
scroll to position [27, 0]
click at [786, 430] on button "Save" at bounding box center [806, 438] width 92 height 24
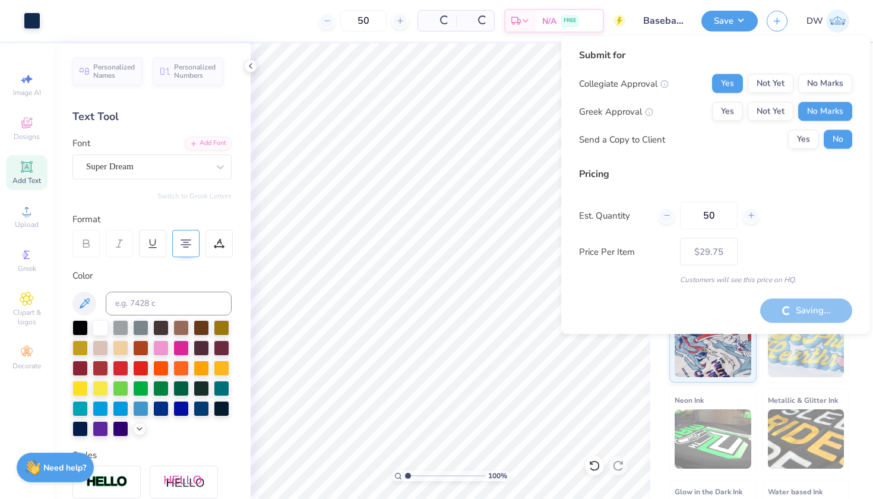
type input "– –"
